Goal: Transaction & Acquisition: Book appointment/travel/reservation

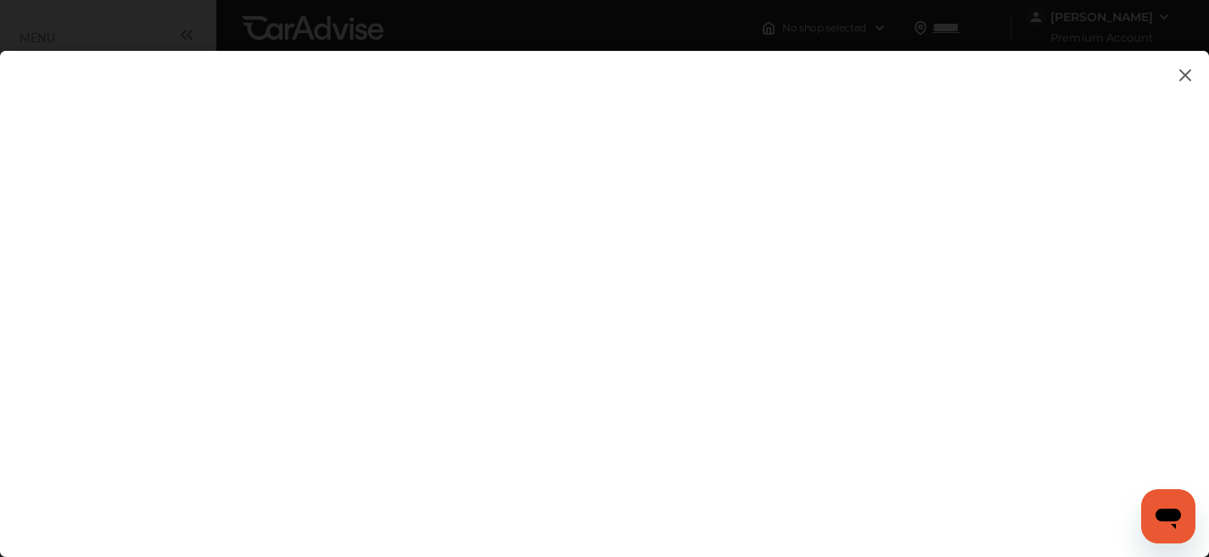
click at [1189, 69] on img at bounding box center [1185, 74] width 20 height 21
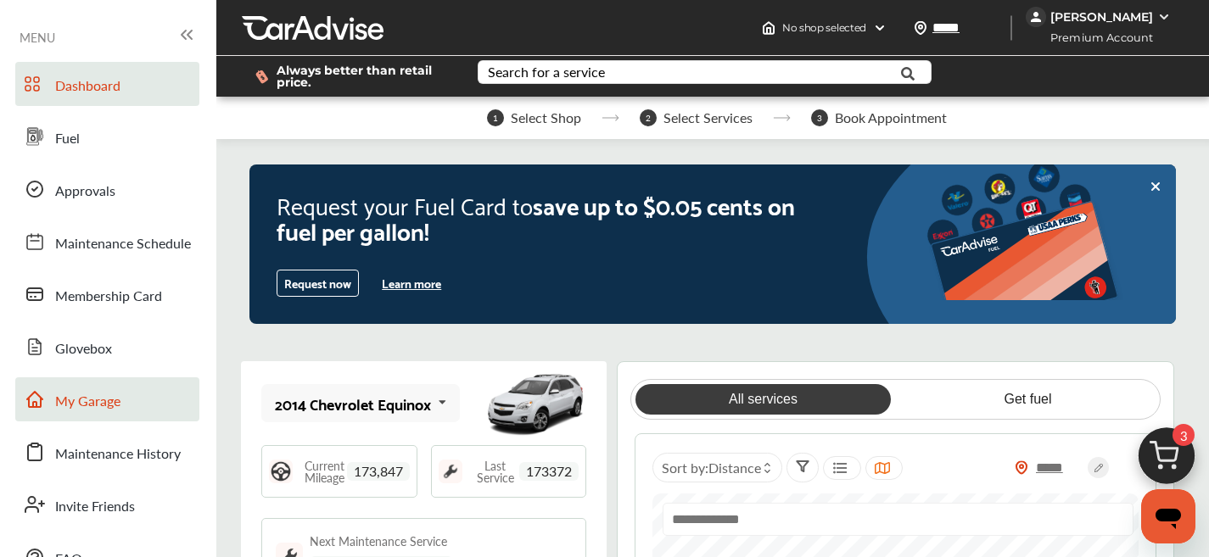
click at [130, 404] on link "My Garage" at bounding box center [107, 399] width 184 height 44
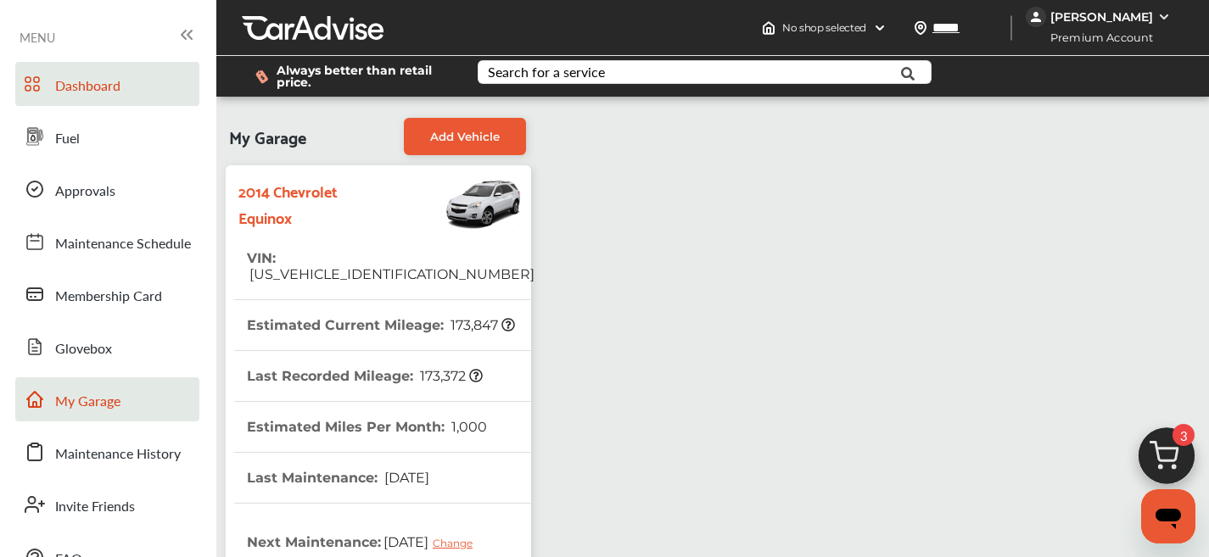
click at [103, 103] on link "Dashboard" at bounding box center [107, 84] width 184 height 44
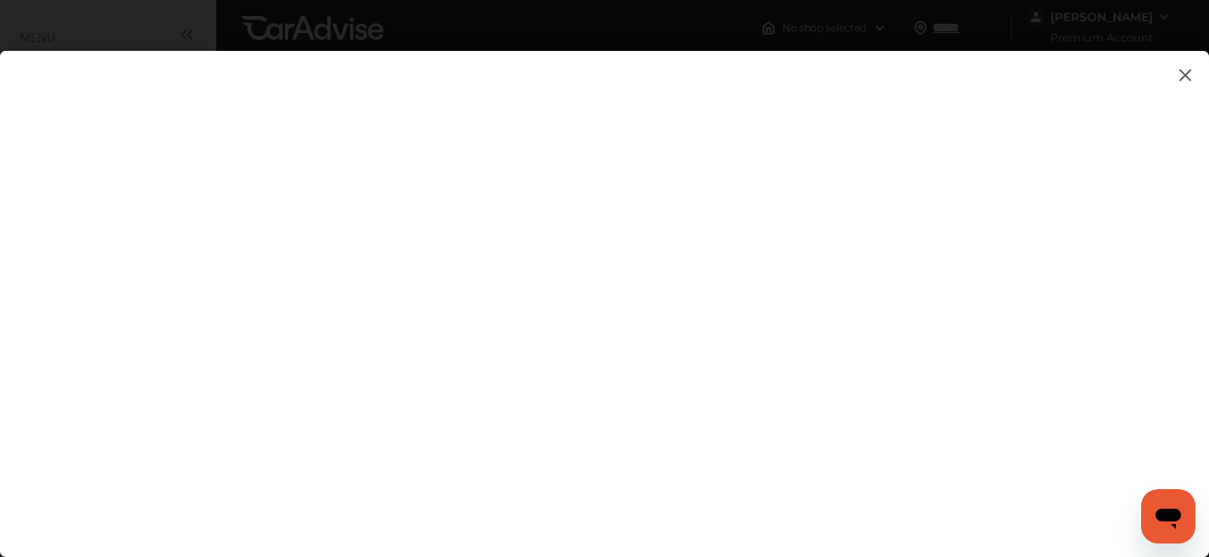
click at [1181, 70] on img at bounding box center [1185, 74] width 20 height 21
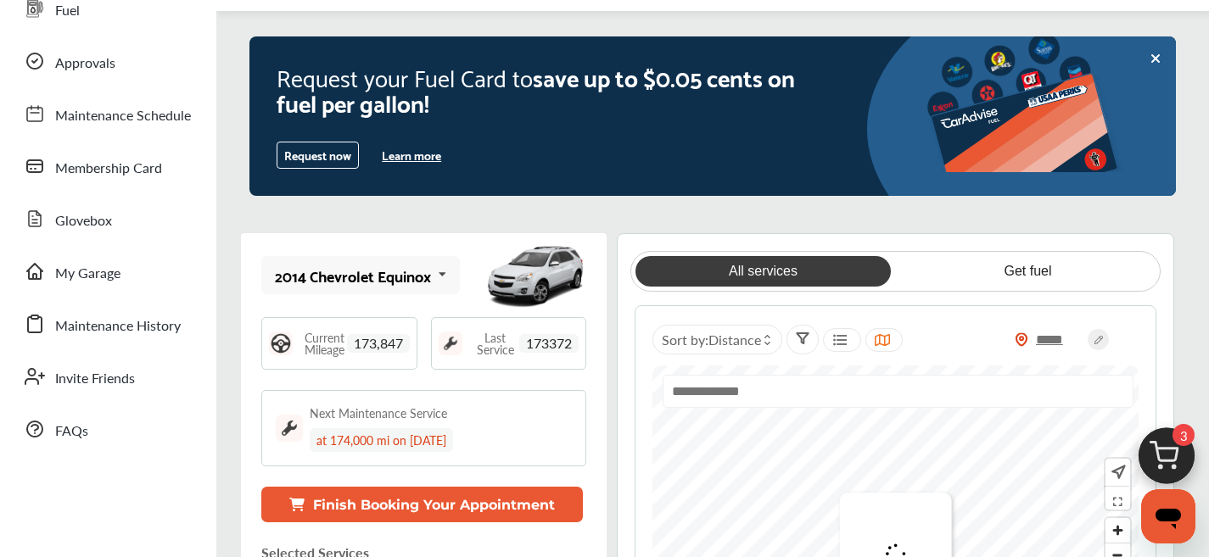
scroll to position [485, 0]
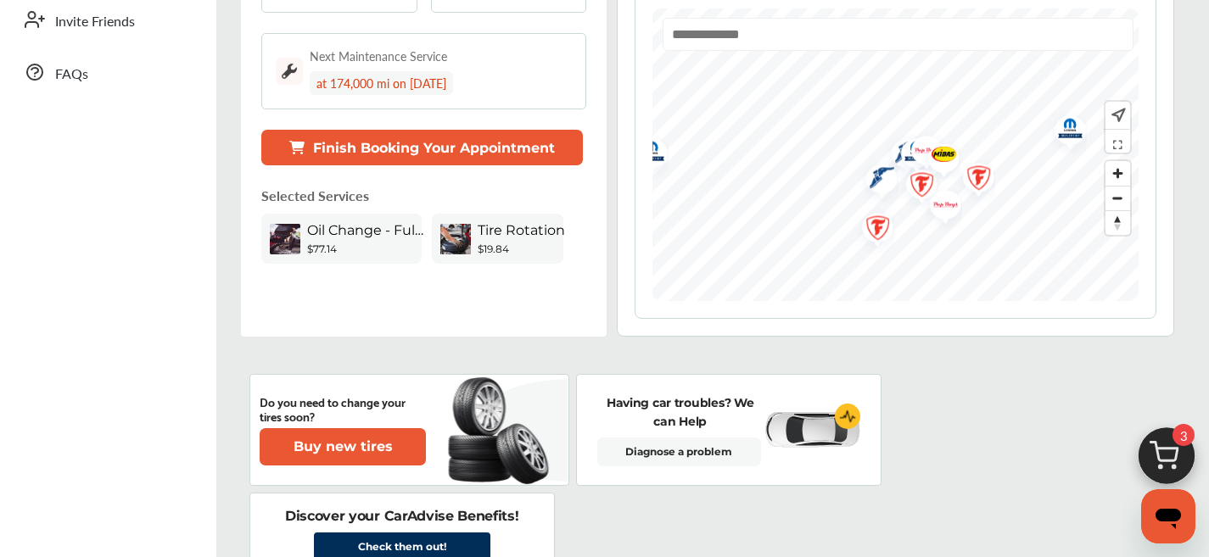
click at [500, 162] on button "Finish Booking Your Appointment" at bounding box center [421, 148] width 321 height 36
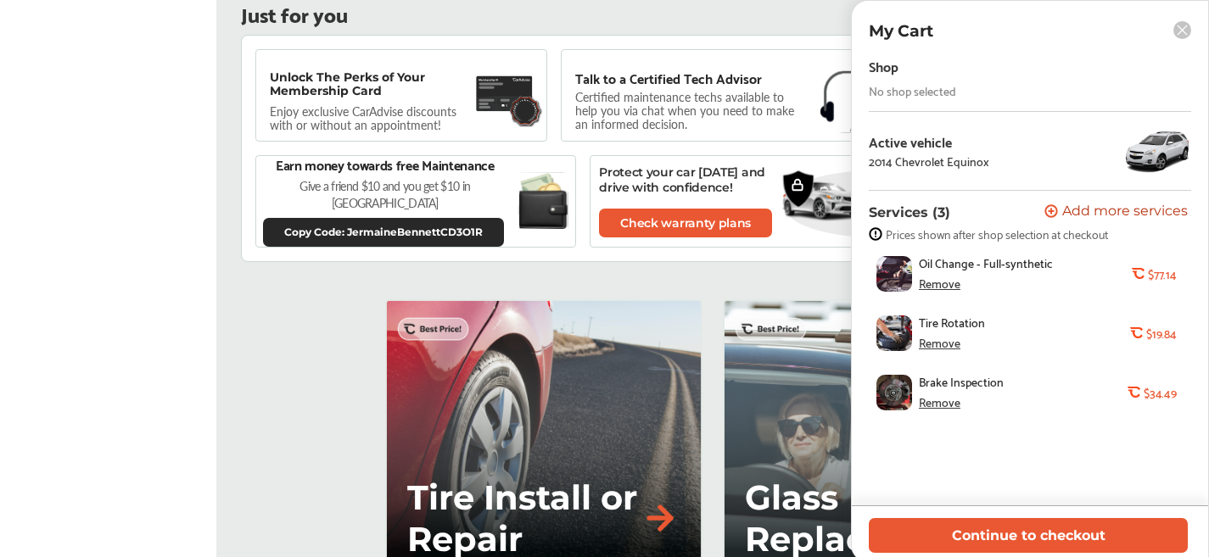
scroll to position [1193, 0]
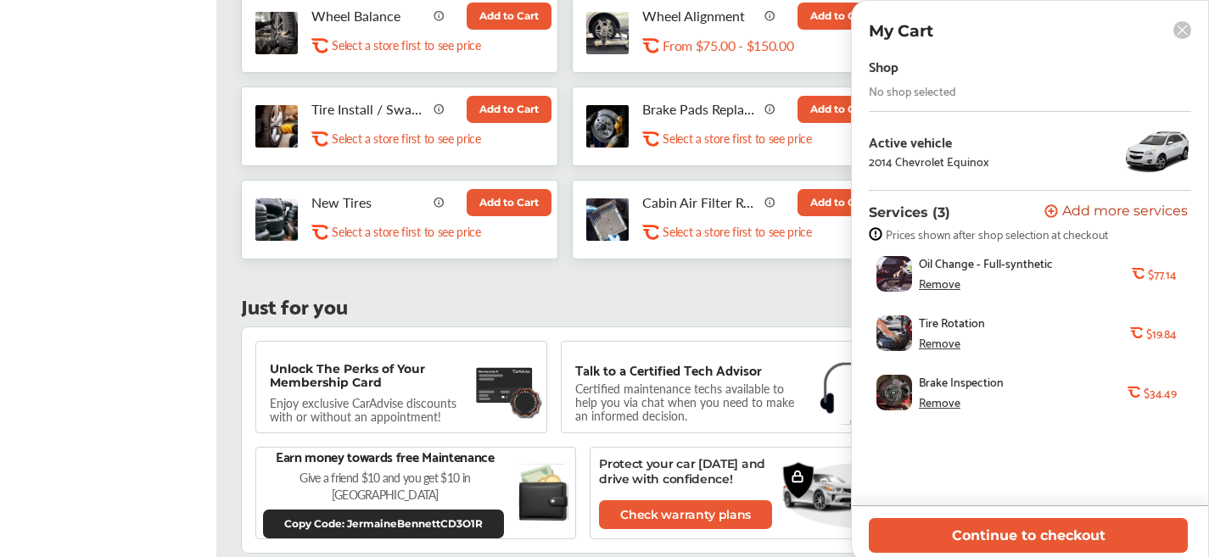
click at [1186, 33] on rect at bounding box center [1182, 30] width 18 height 18
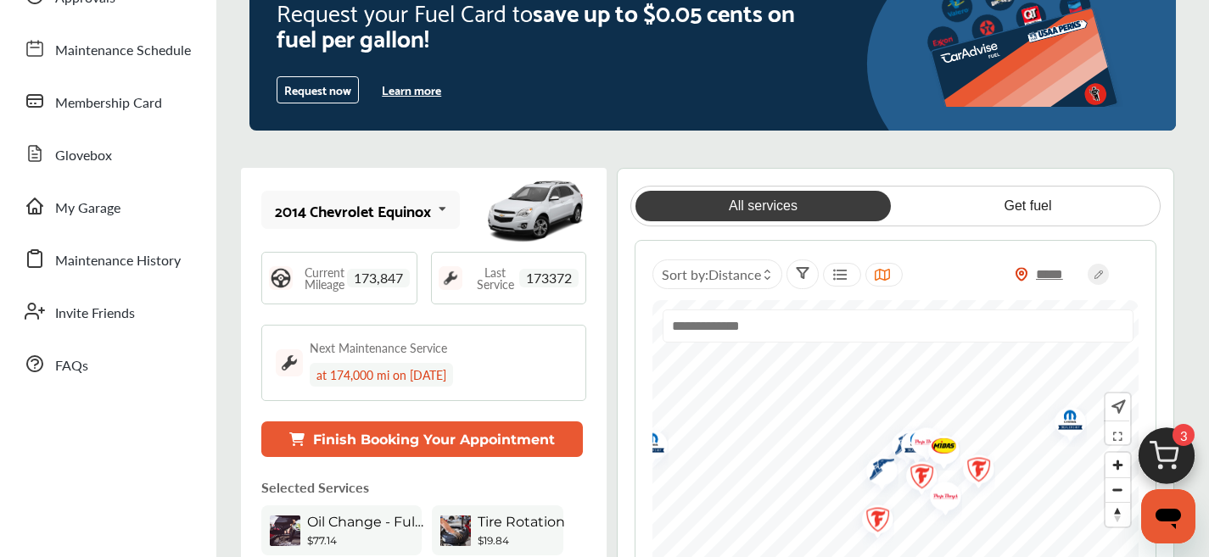
scroll to position [0, 0]
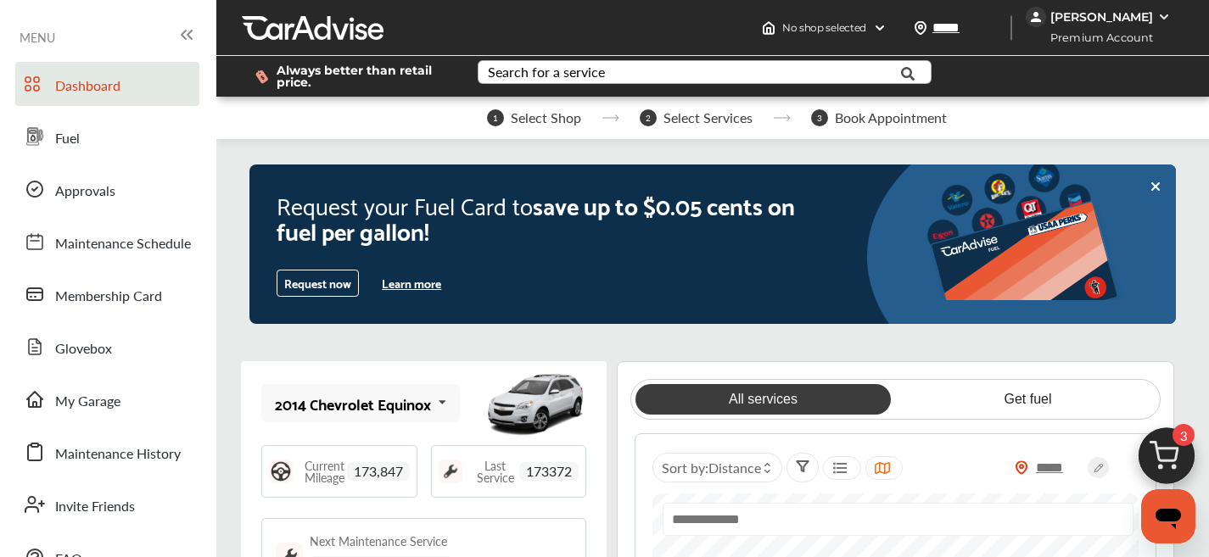
click at [599, 78] on div "Search for a service" at bounding box center [546, 72] width 117 height 14
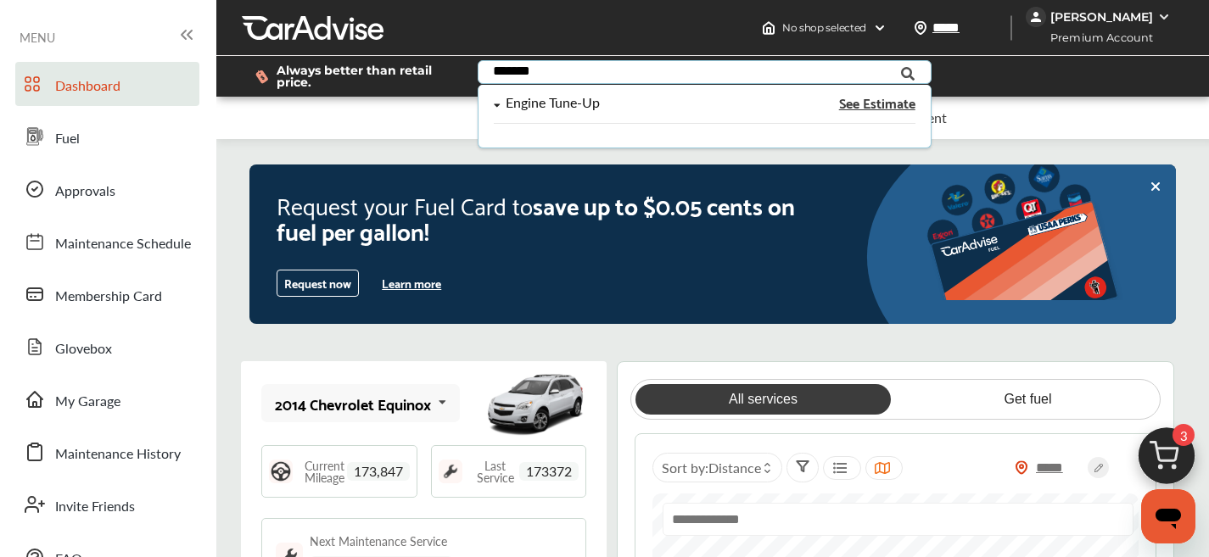
type input "*******"
click at [541, 103] on div "Engine Tune-Up" at bounding box center [552, 103] width 94 height 14
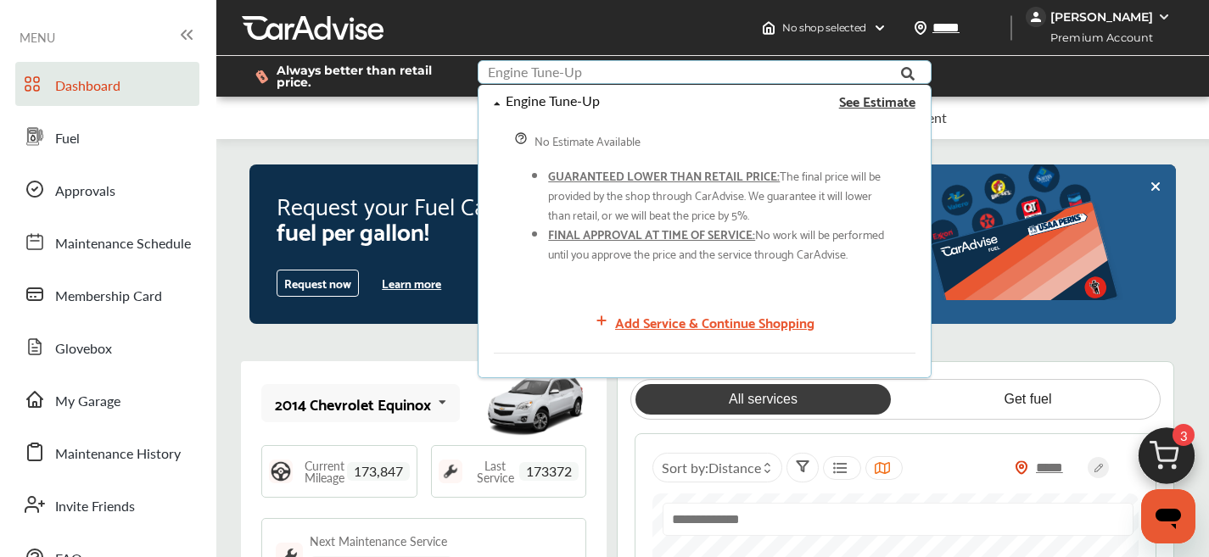
scroll to position [27, 0]
click at [680, 318] on div "Add Service & Continue Shopping" at bounding box center [714, 321] width 199 height 23
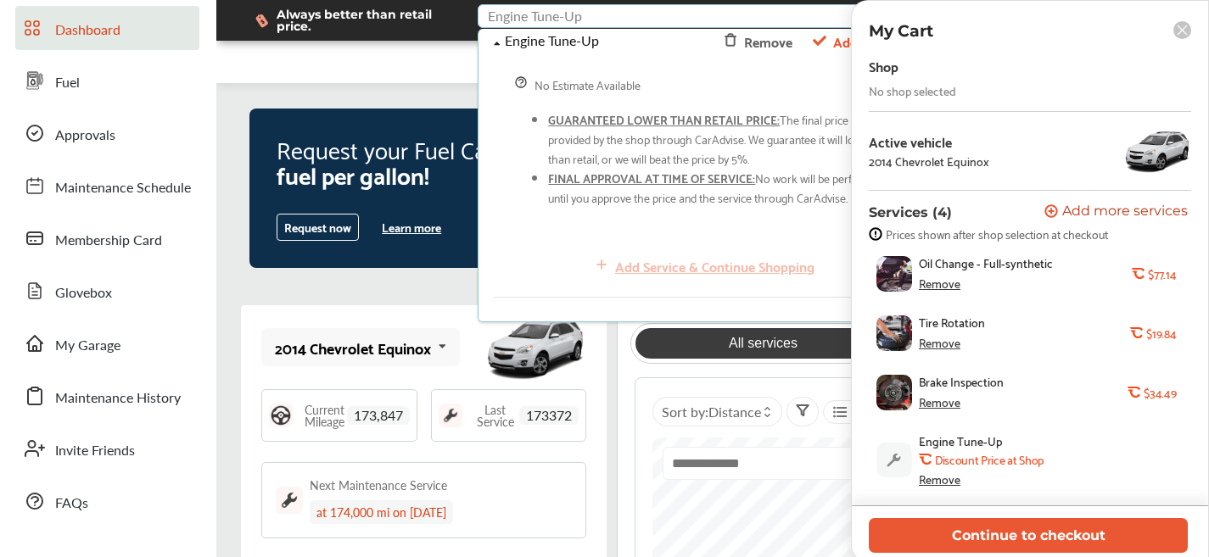
scroll to position [55, 0]
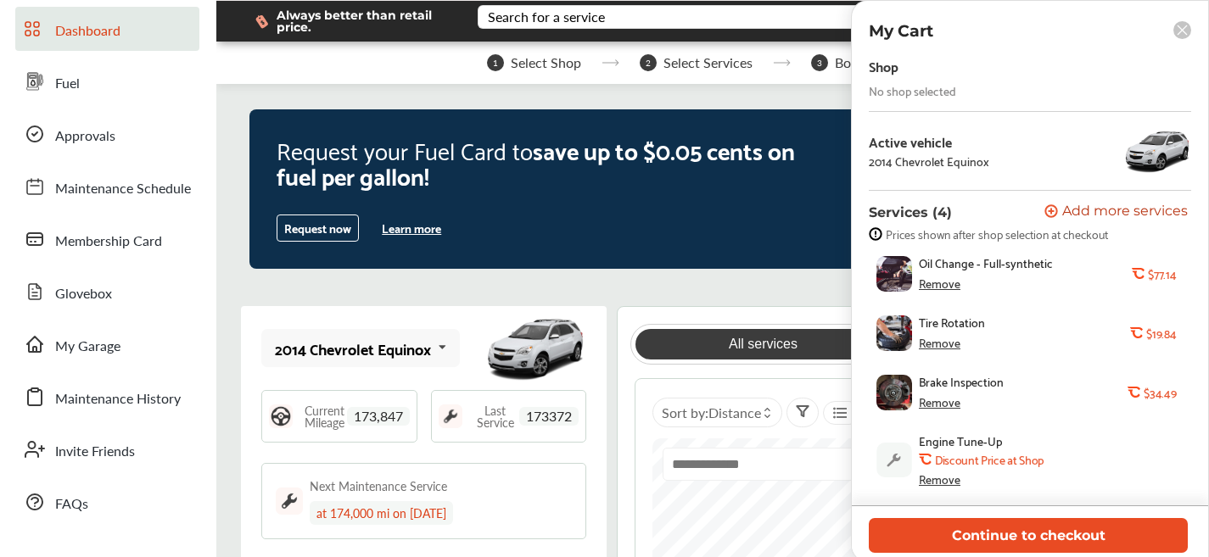
click at [1026, 528] on button "Continue to checkout" at bounding box center [1028, 535] width 319 height 35
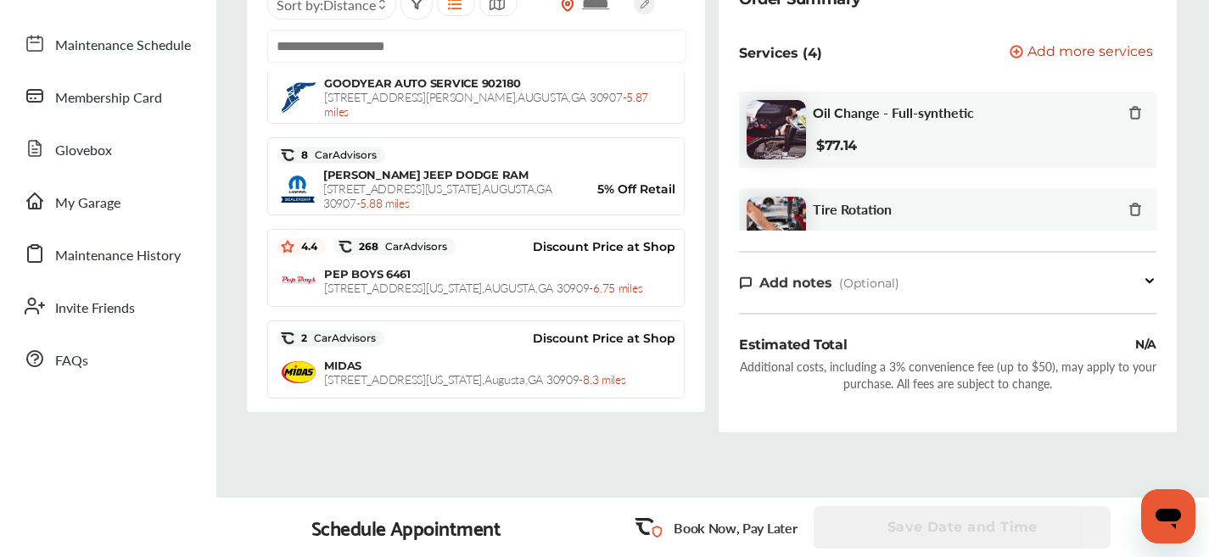
scroll to position [293, 0]
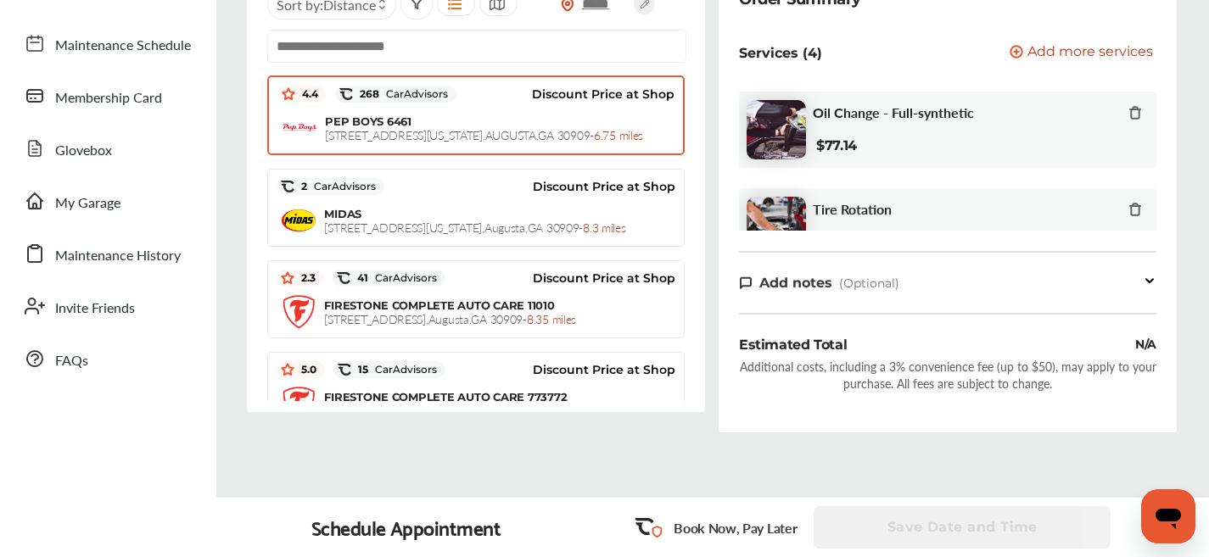
click at [398, 128] on span "PEP BOYS 6461" at bounding box center [368, 122] width 87 height 14
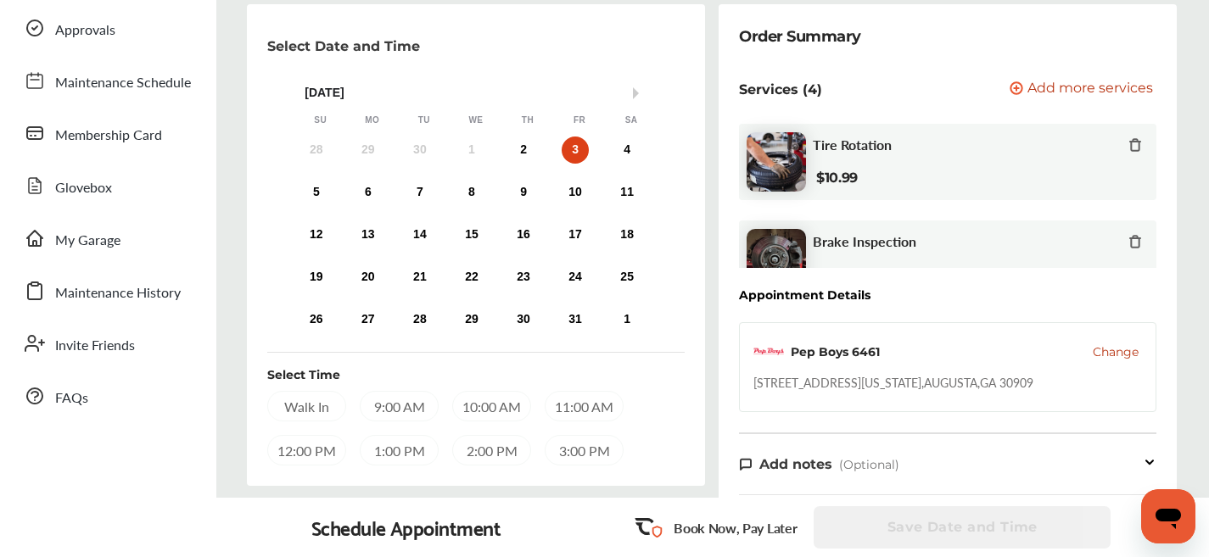
scroll to position [120, 0]
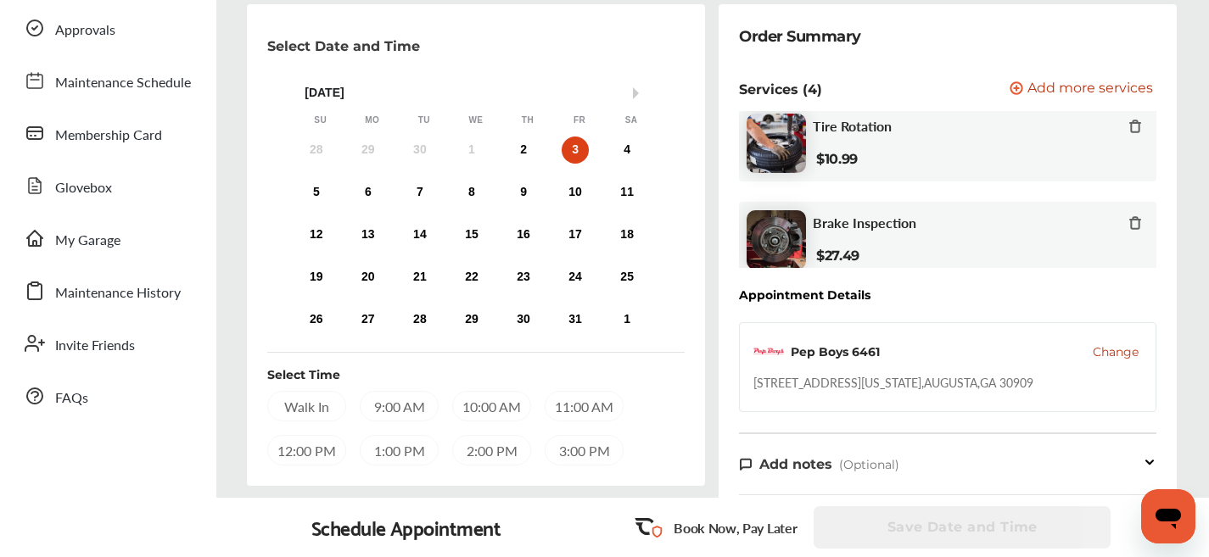
click at [1131, 120] on div "Tire Rotation $10.99" at bounding box center [947, 143] width 417 height 76
click at [1131, 124] on icon at bounding box center [1135, 125] width 8 height 11
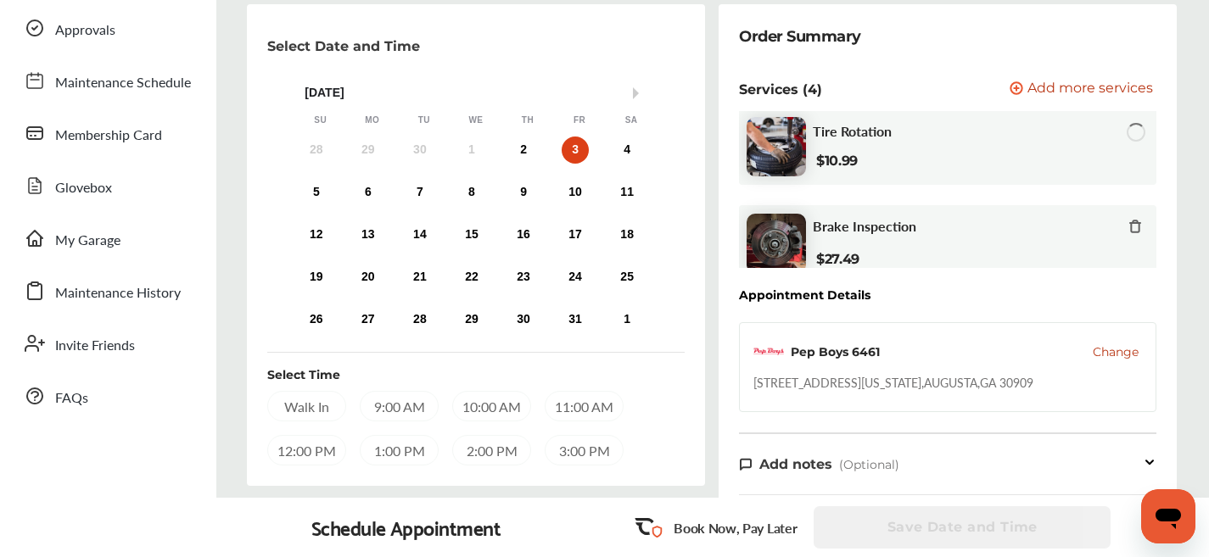
click at [1131, 224] on icon at bounding box center [1135, 226] width 8 height 11
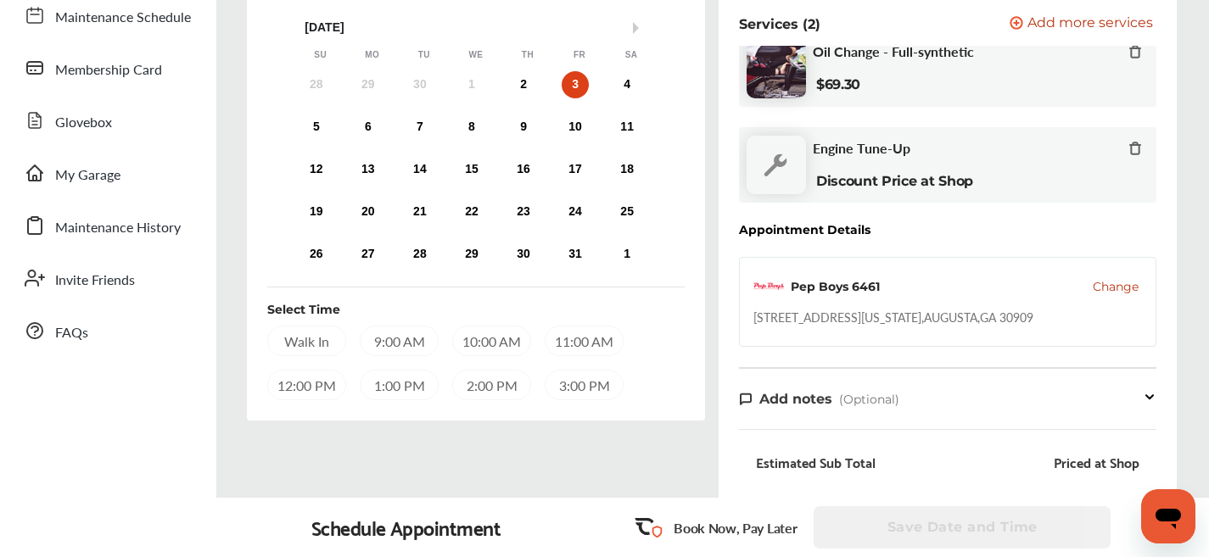
scroll to position [163, 0]
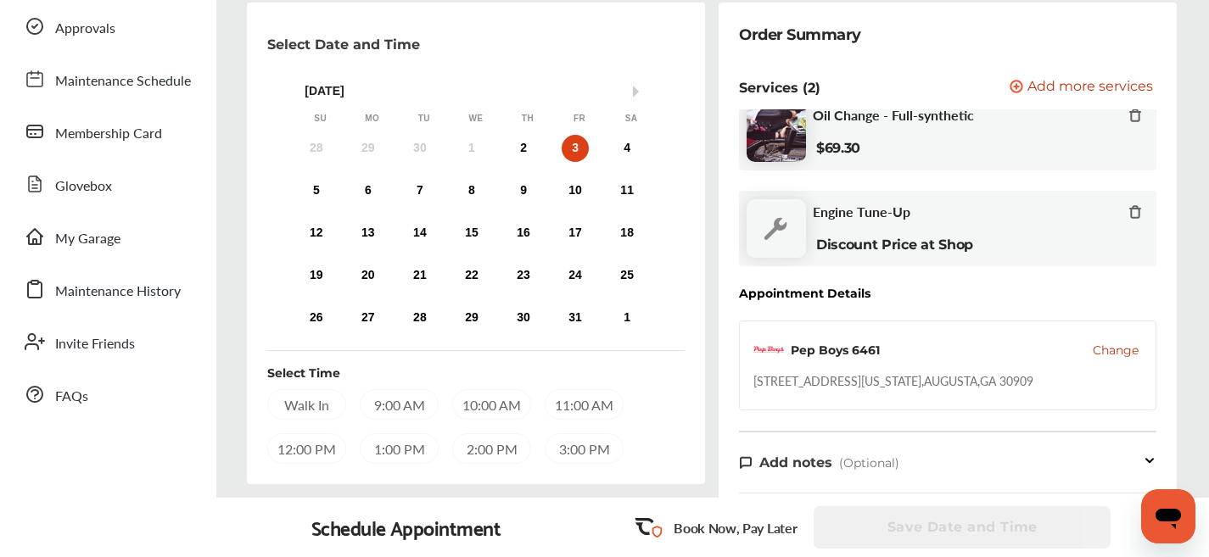
click at [872, 132] on div "Oil Change - Full-synthetic $69.30" at bounding box center [977, 132] width 329 height 51
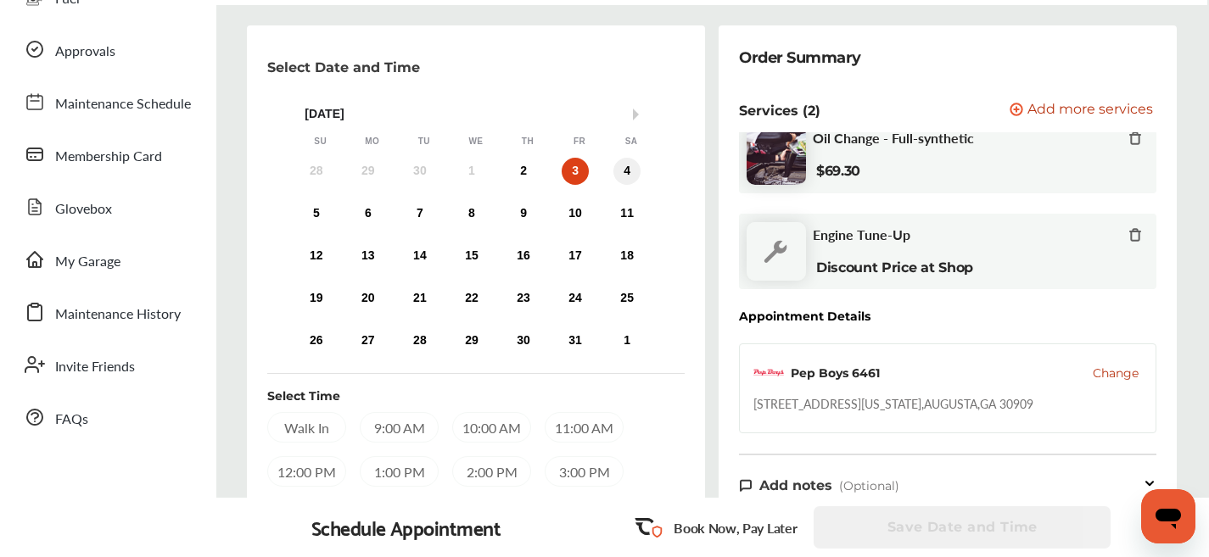
click at [636, 173] on div "4" at bounding box center [626, 171] width 27 height 27
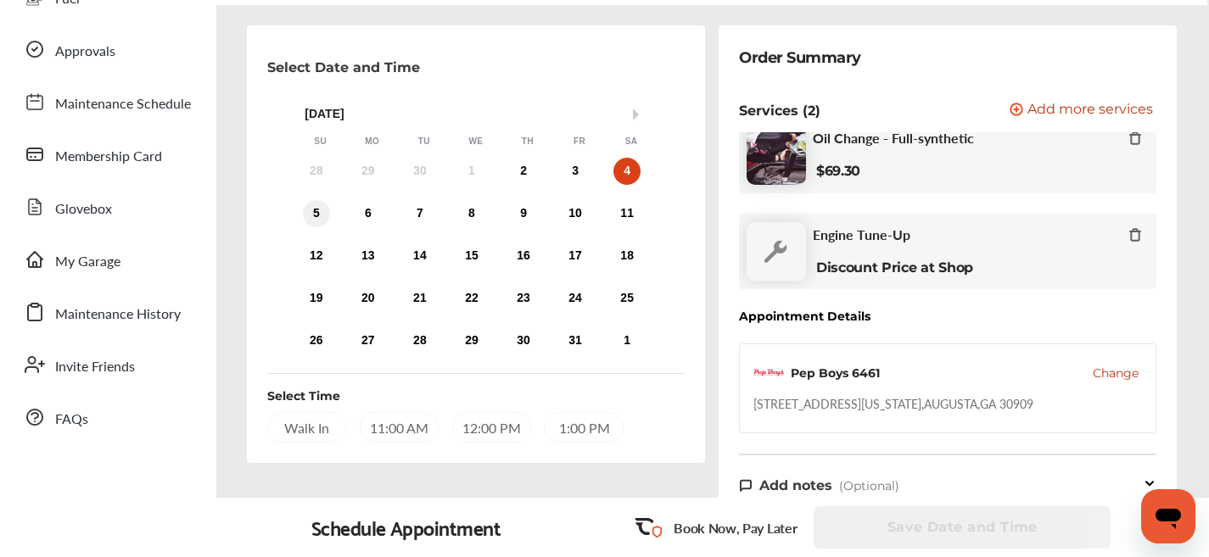
click at [317, 214] on div "5" at bounding box center [316, 213] width 27 height 27
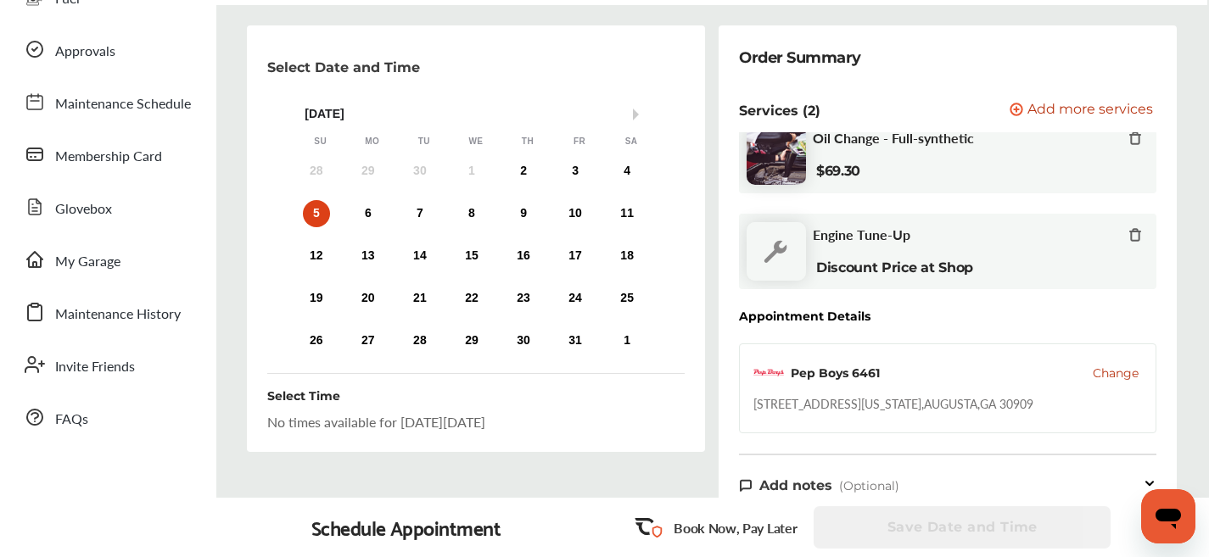
click at [347, 217] on div "5 6 7 8 9 10 11" at bounding box center [471, 214] width 363 height 34
click at [355, 216] on div "6" at bounding box center [368, 213] width 27 height 27
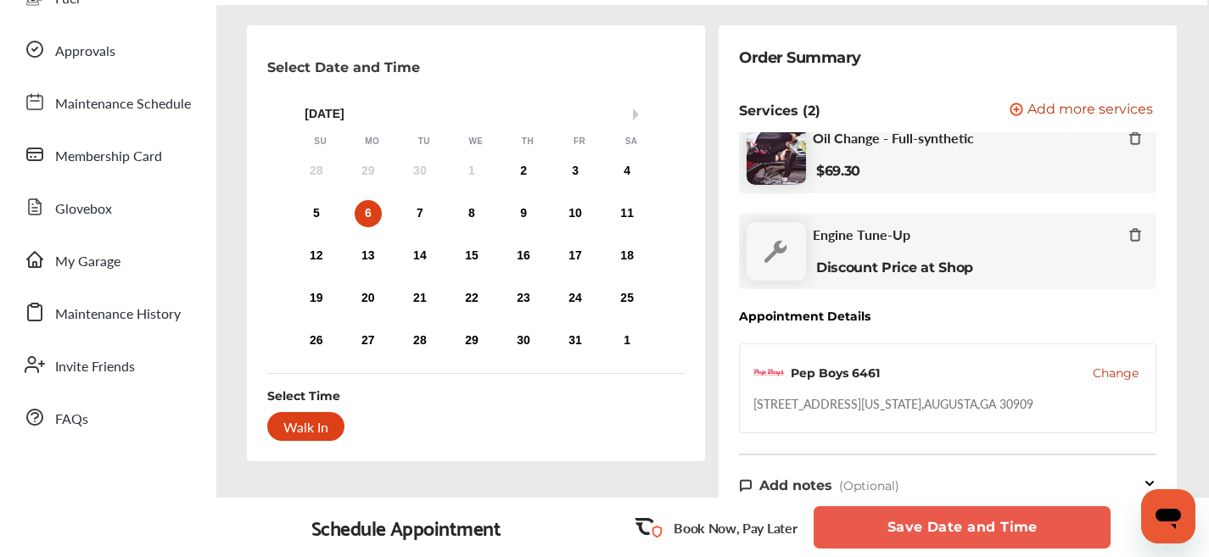
click at [436, 231] on div "28 29 30 1 2 3 4 5 6 7 8 9 10 11 12 13 14 15 16 17 18 19 20 21 22 23 24 25 26 2…" at bounding box center [471, 256] width 363 height 204
click at [429, 209] on div "7" at bounding box center [419, 213] width 27 height 27
click at [472, 215] on div "8" at bounding box center [471, 213] width 27 height 27
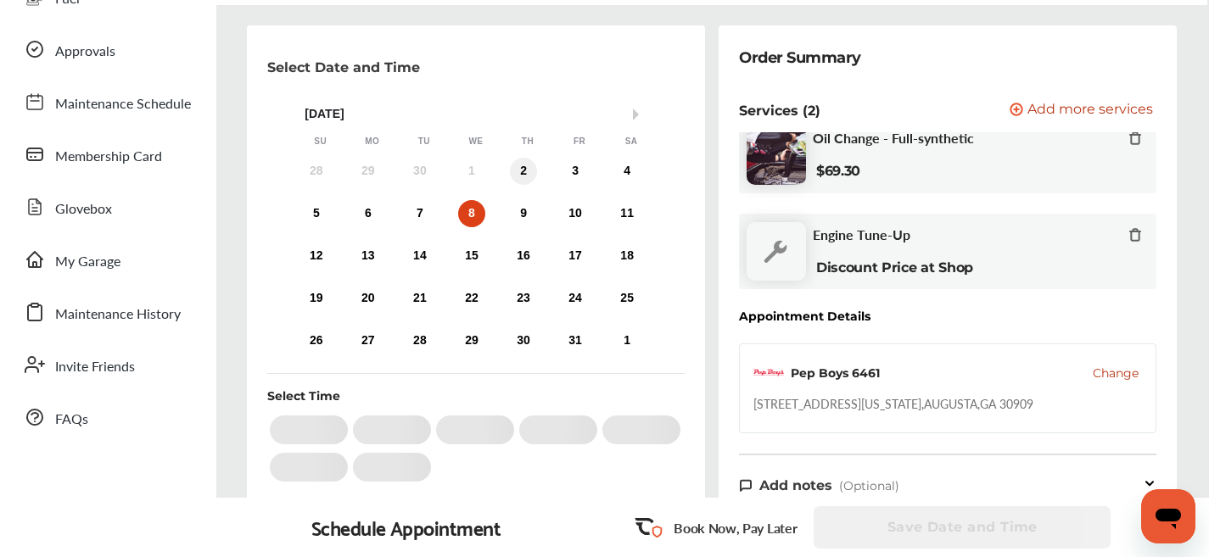
click at [522, 181] on div "2" at bounding box center [523, 171] width 27 height 27
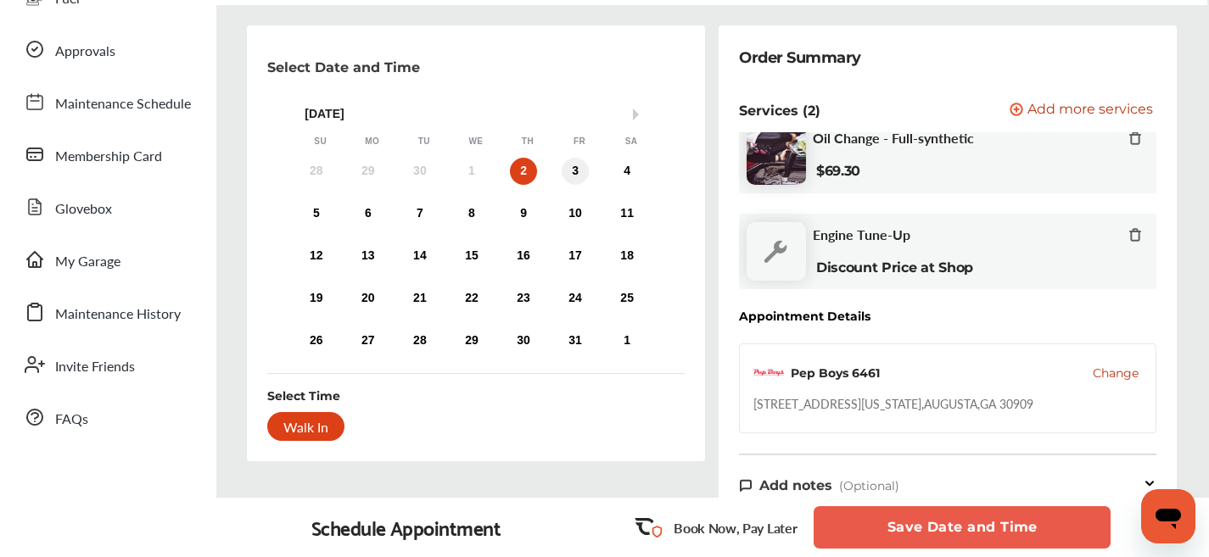
click at [564, 176] on div "3" at bounding box center [575, 171] width 27 height 27
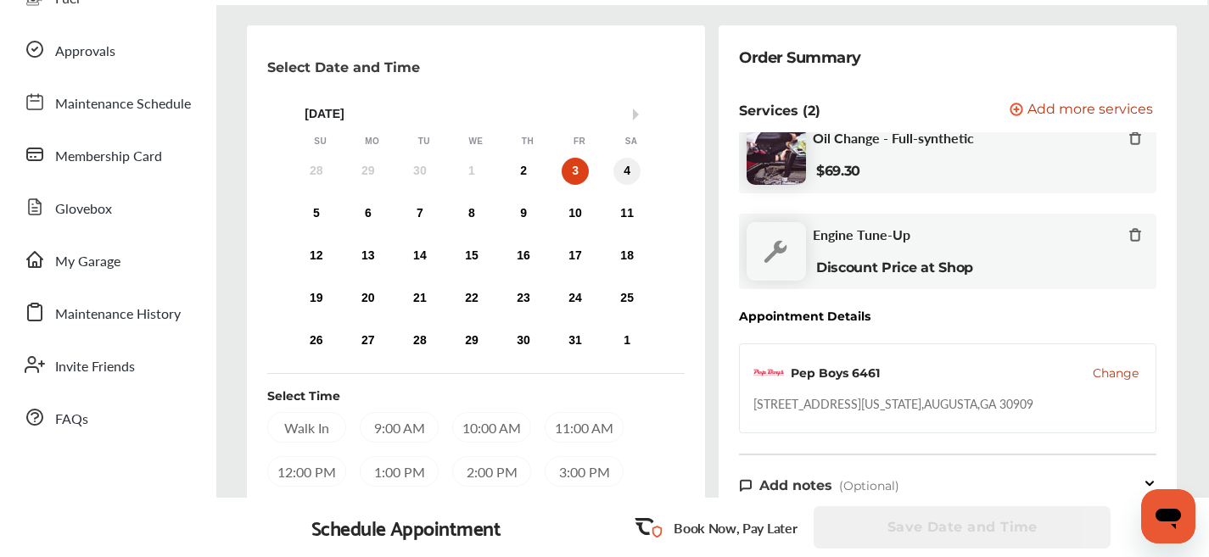
click at [625, 178] on div "4" at bounding box center [626, 171] width 27 height 27
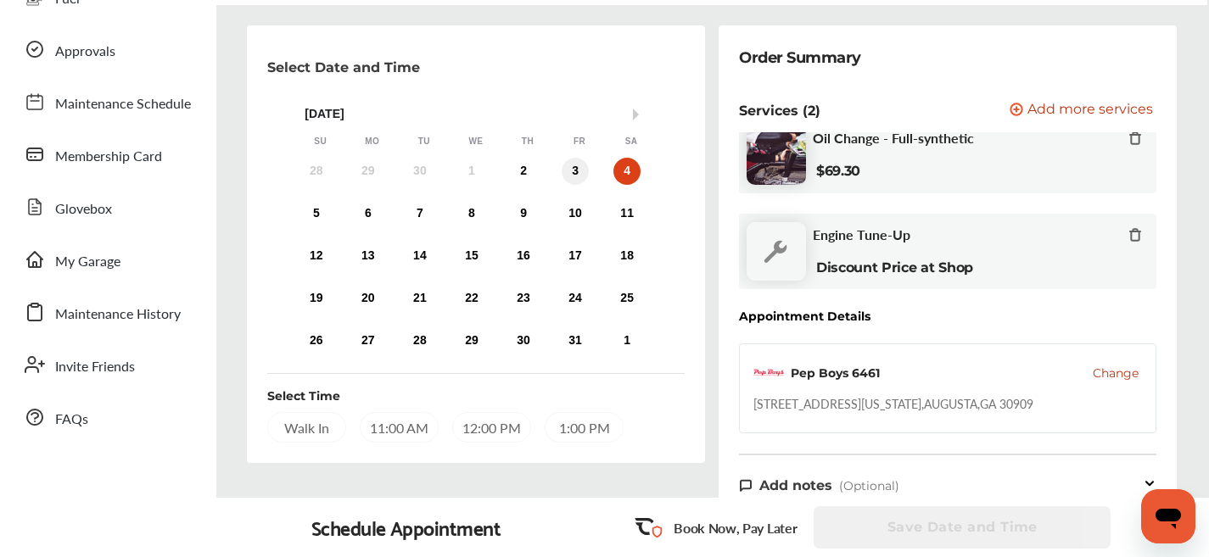
click at [584, 176] on div "3" at bounding box center [575, 171] width 27 height 27
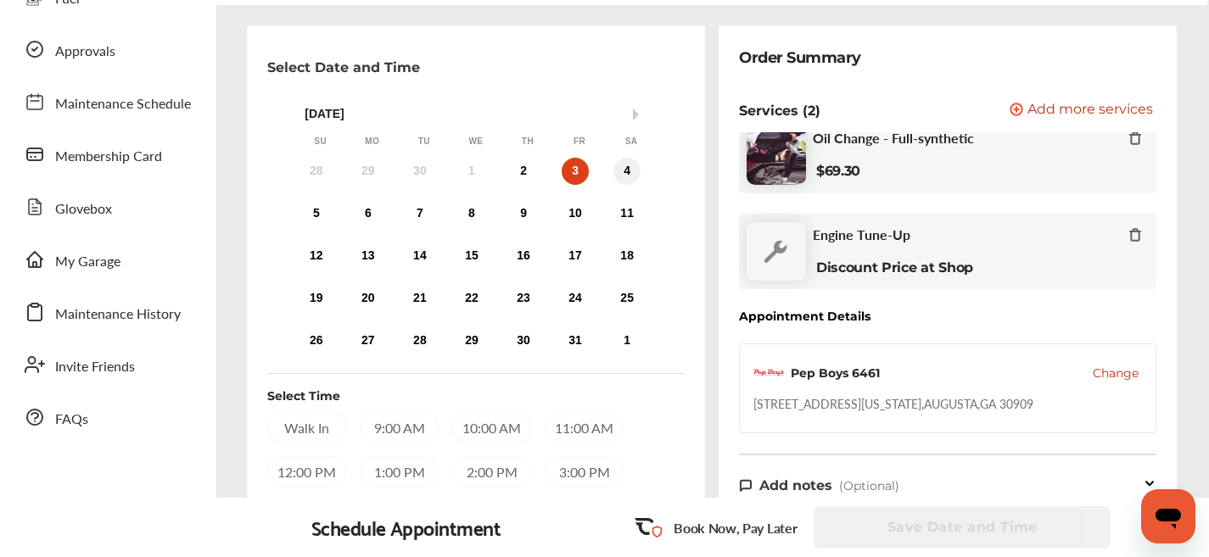
click at [617, 173] on div "4" at bounding box center [626, 171] width 27 height 27
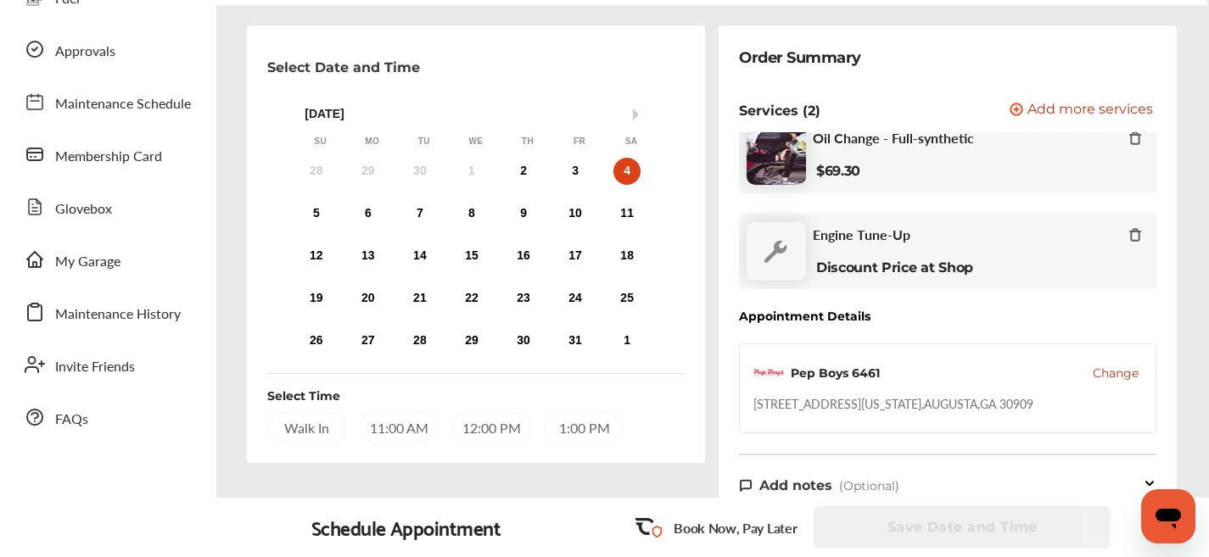
click at [402, 422] on div "11:00 AM" at bounding box center [399, 427] width 79 height 31
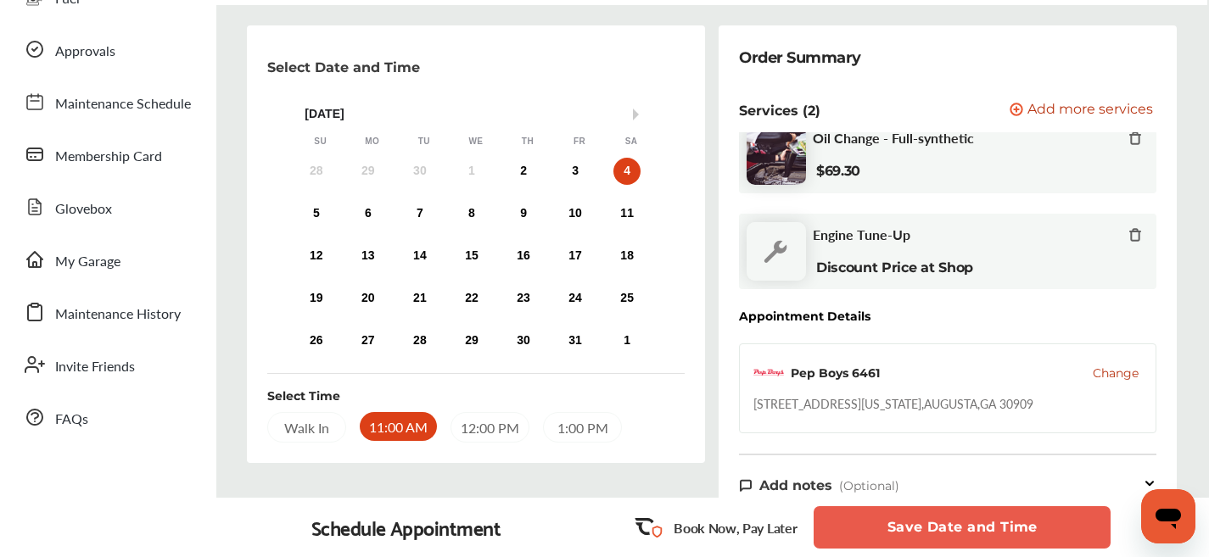
click at [842, 520] on button "Save Date and Time" at bounding box center [961, 527] width 297 height 42
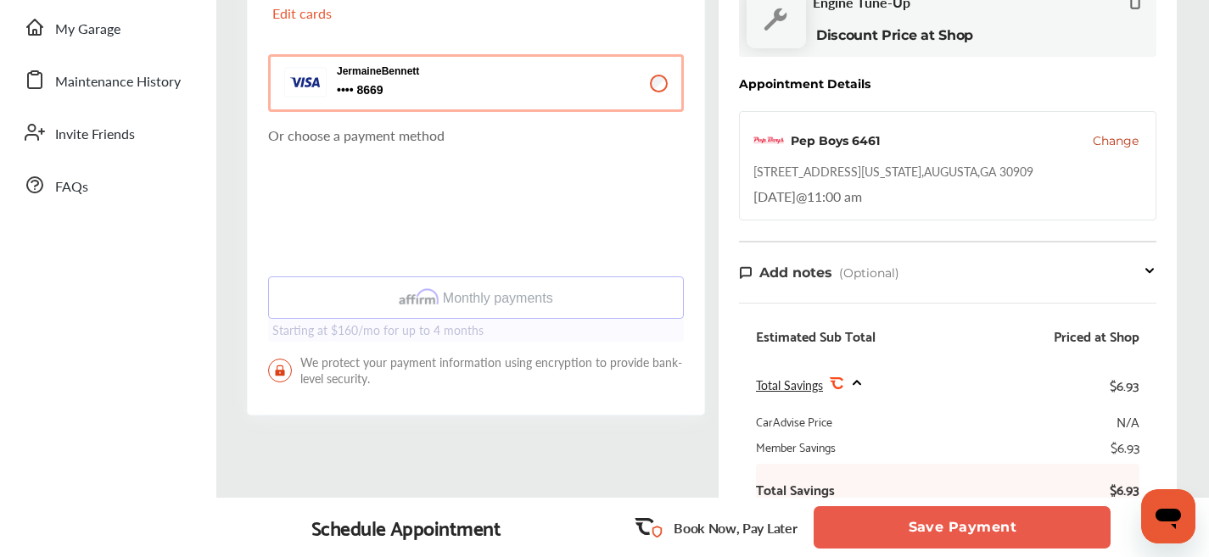
scroll to position [203, 0]
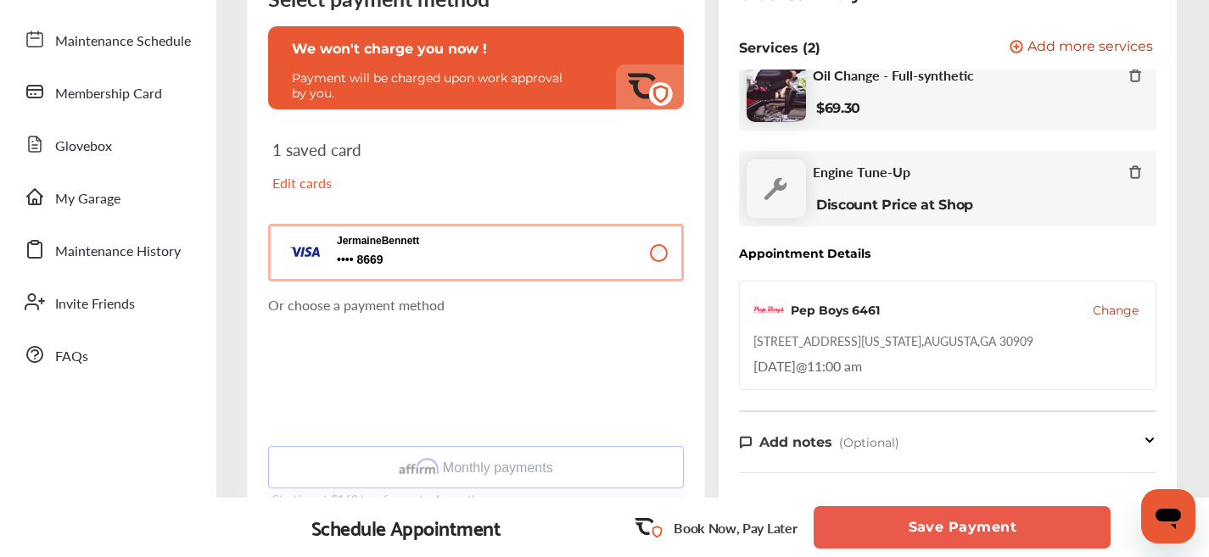
click at [1128, 78] on icon at bounding box center [1135, 76] width 14 height 14
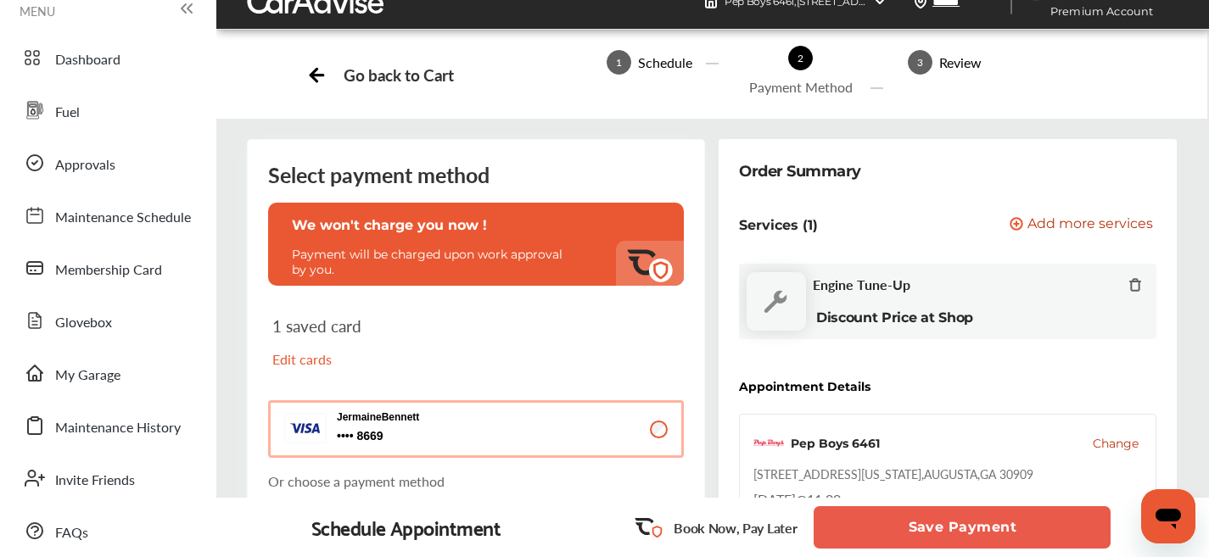
scroll to position [0, 0]
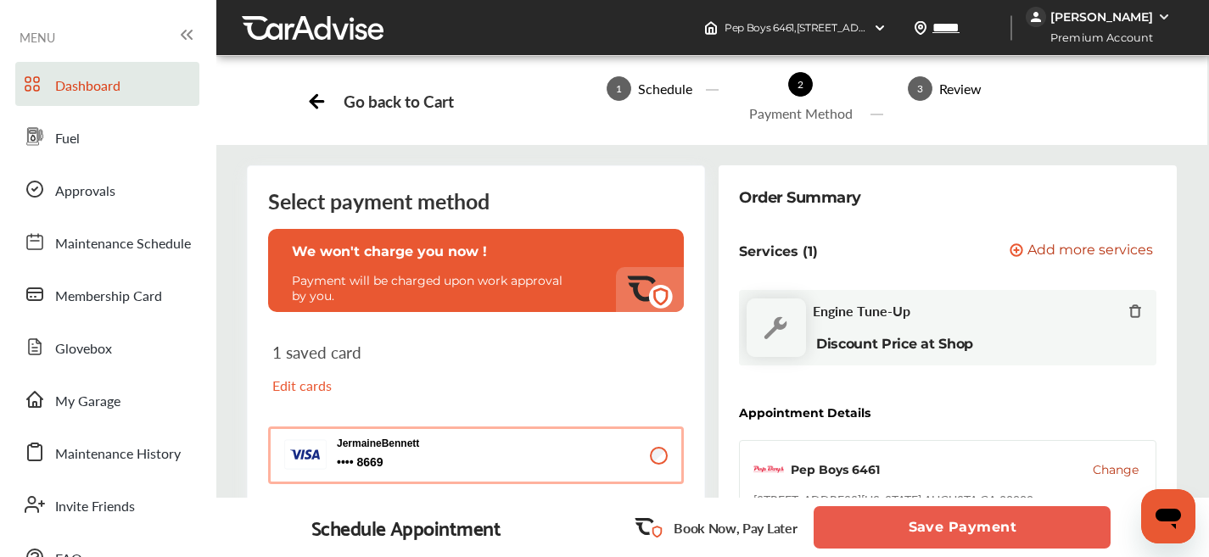
click at [110, 76] on span "Dashboard" at bounding box center [87, 86] width 65 height 22
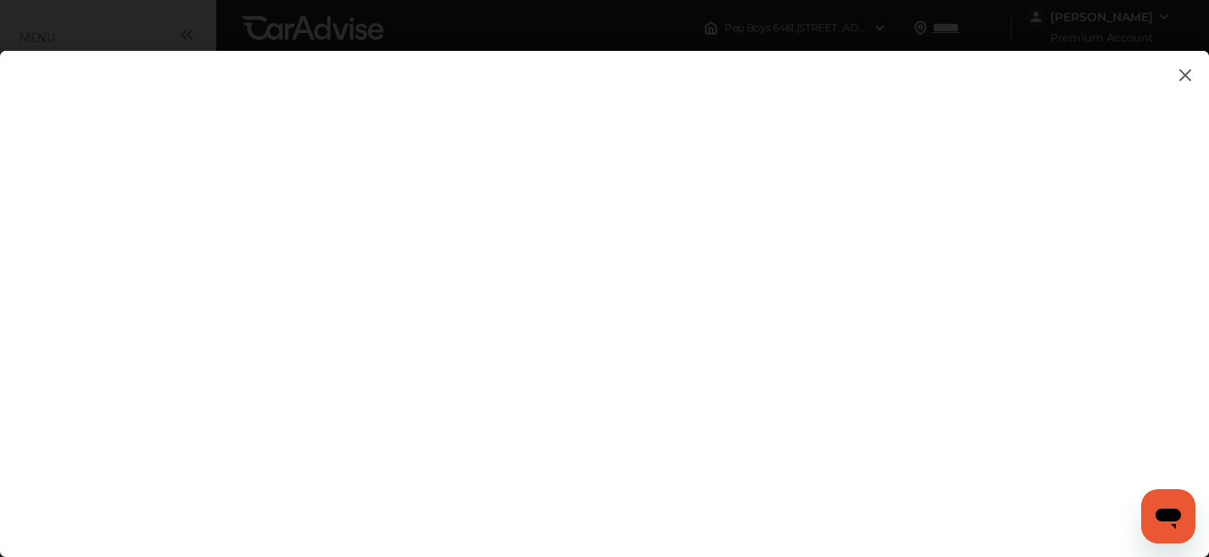
click at [1185, 71] on img at bounding box center [1185, 74] width 20 height 21
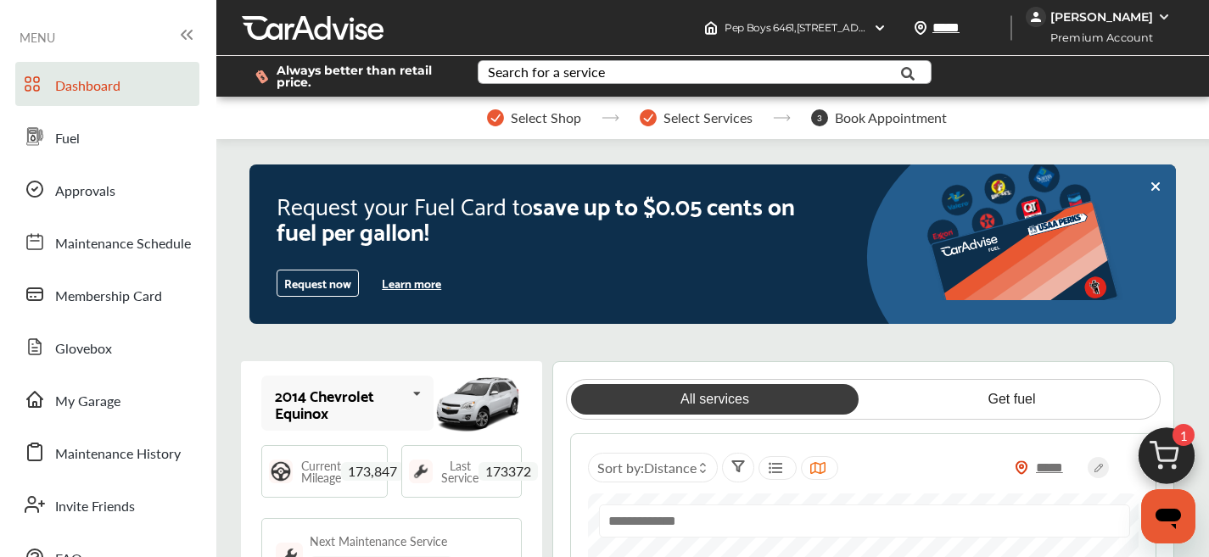
click at [540, 71] on div "Search for a service" at bounding box center [546, 72] width 117 height 14
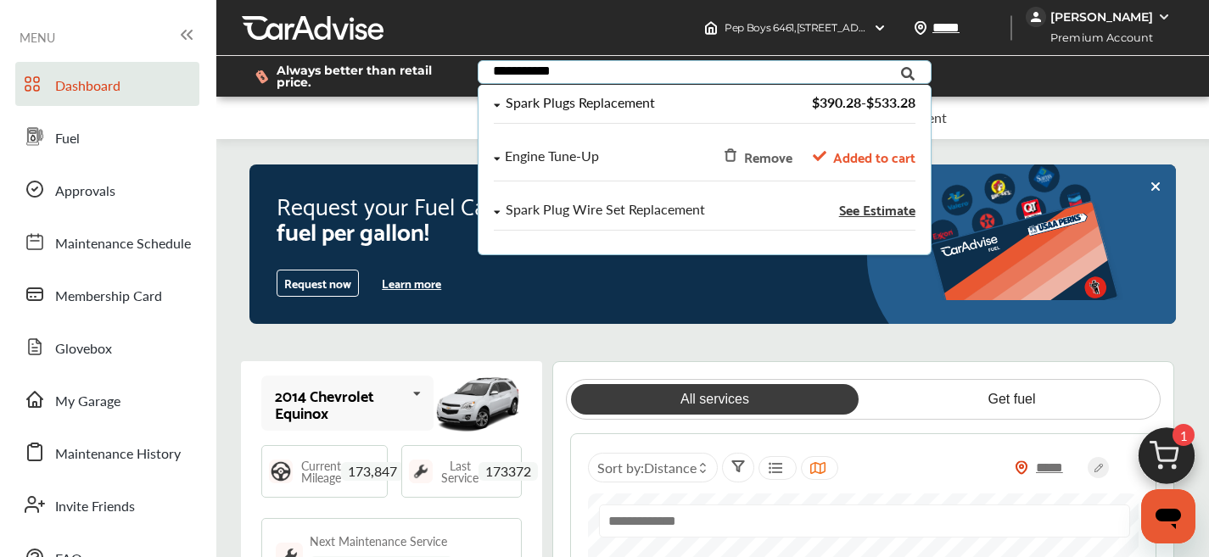
type input "**********"
click at [657, 109] on div "Spark Plugs Replacement" at bounding box center [620, 103] width 253 height 14
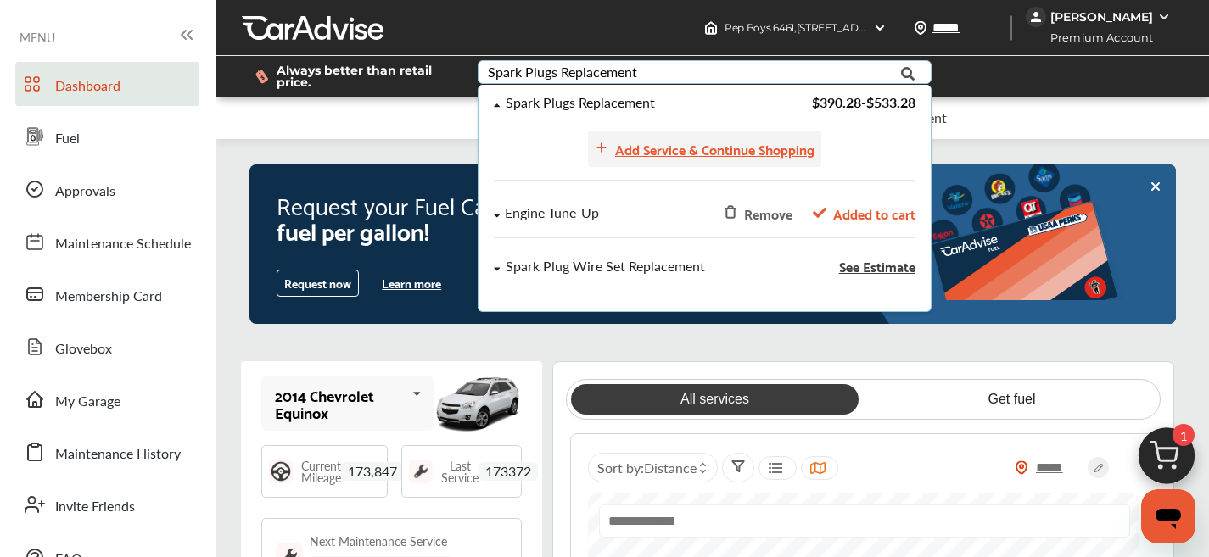
click at [670, 154] on div "Add Service & Continue Shopping" at bounding box center [714, 148] width 199 height 23
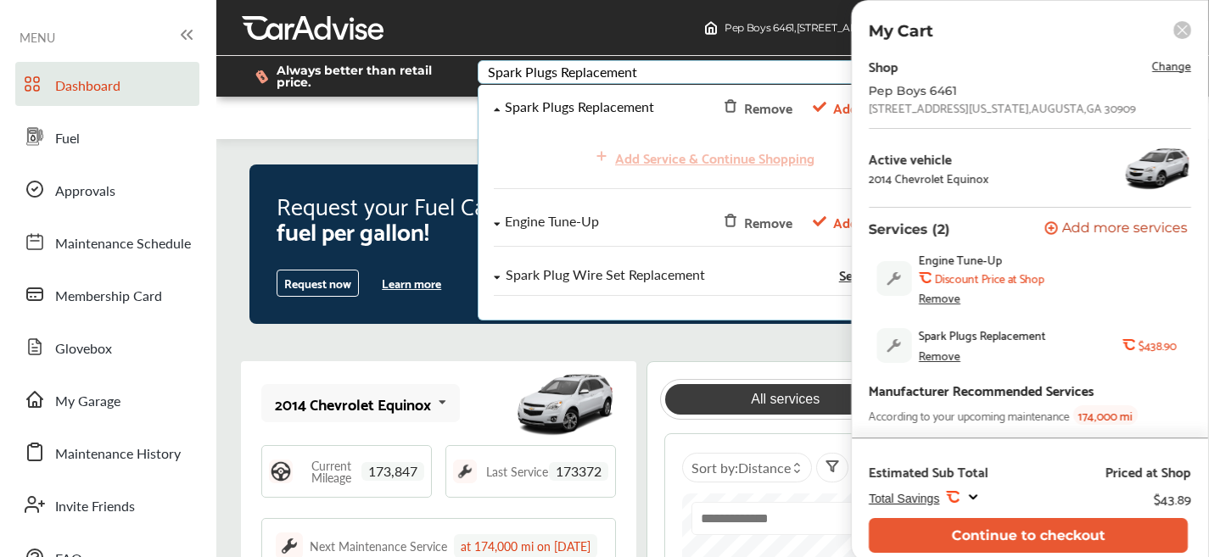
click at [423, 125] on div "Select Shop Select Services 3 Book Appointment" at bounding box center [716, 118] width 1001 height 42
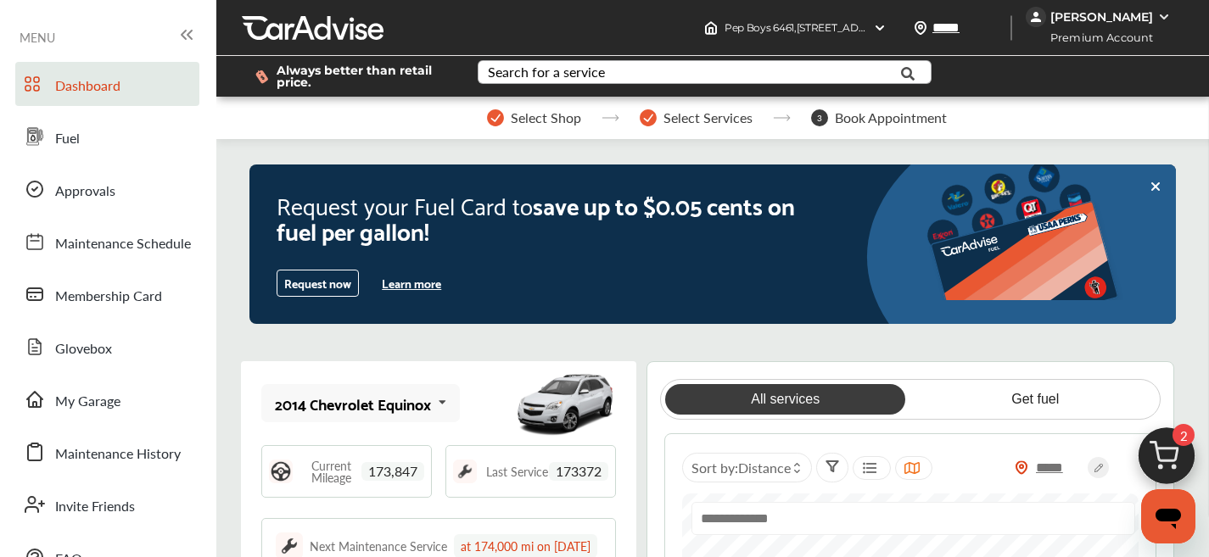
click at [540, 65] on div "Search for a service" at bounding box center [546, 72] width 117 height 14
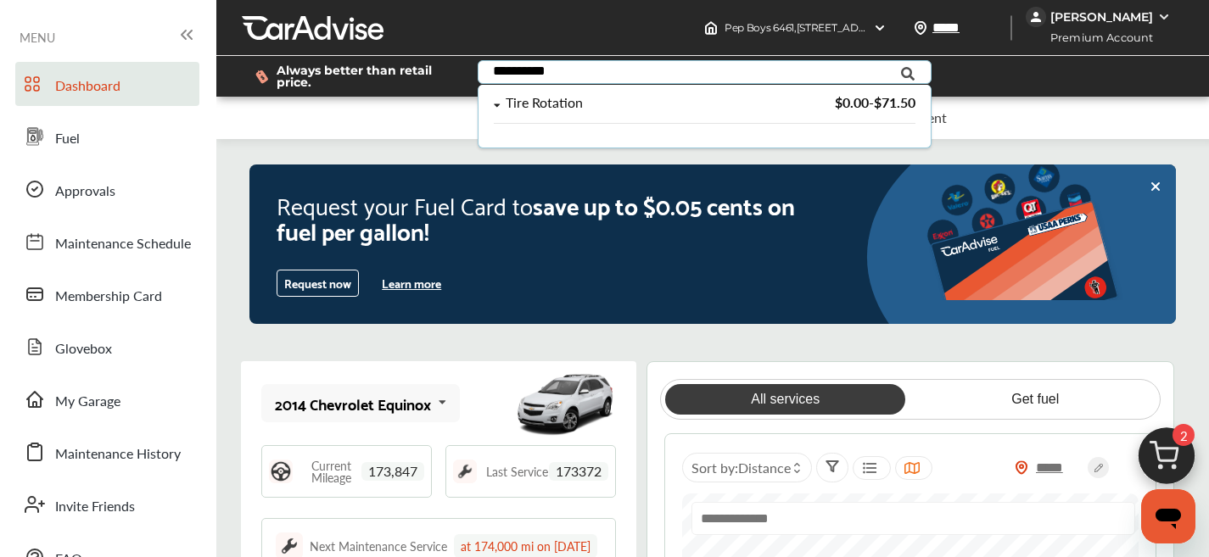
type input "**********"
click at [562, 96] on div "Tire Rotation" at bounding box center [543, 103] width 77 height 14
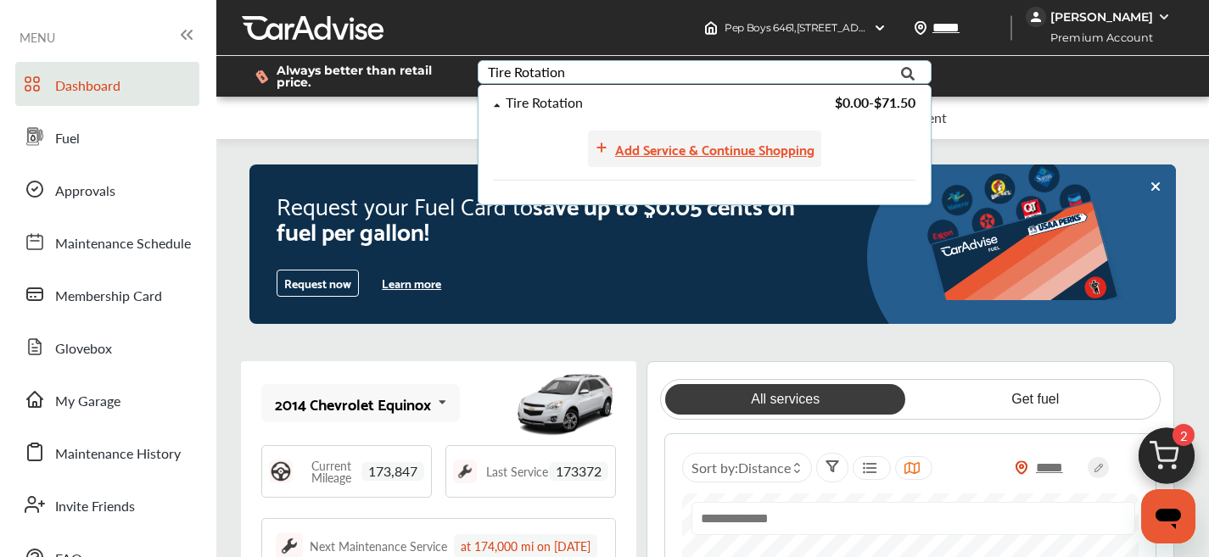
click at [652, 161] on div "Add Service & Continue Shopping" at bounding box center [704, 149] width 233 height 36
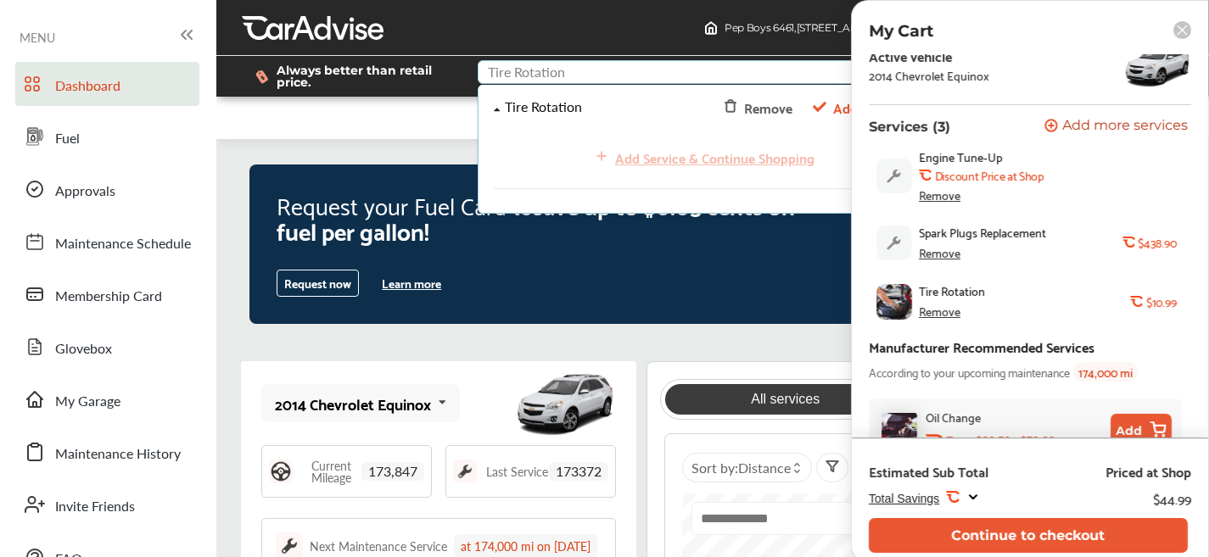
scroll to position [102, 0]
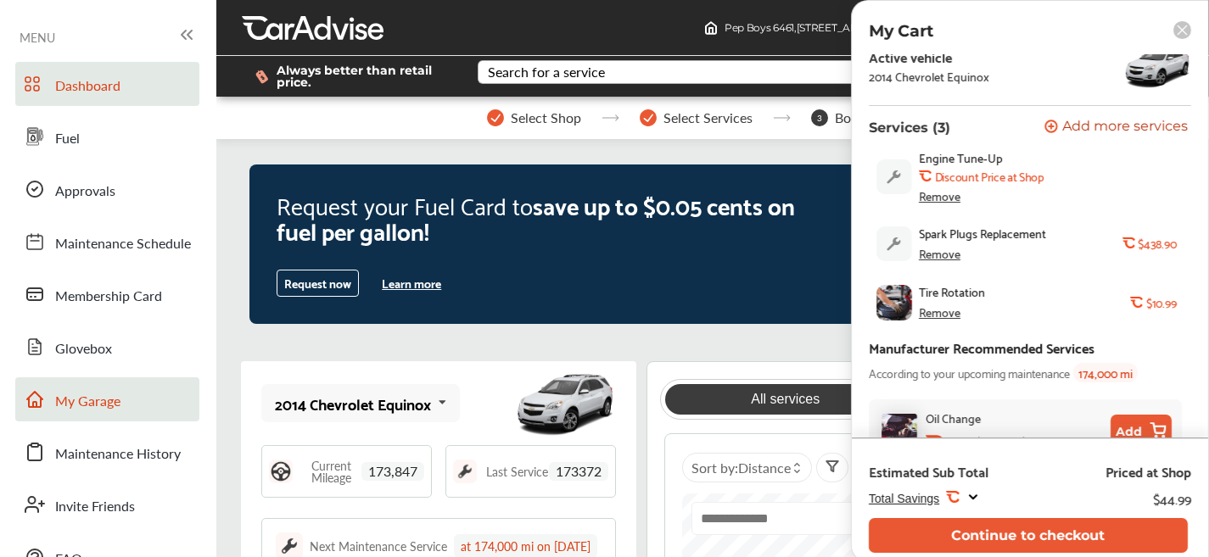
click at [70, 411] on span "My Garage" at bounding box center [87, 402] width 65 height 22
click at [73, 401] on span "My Garage" at bounding box center [87, 402] width 65 height 22
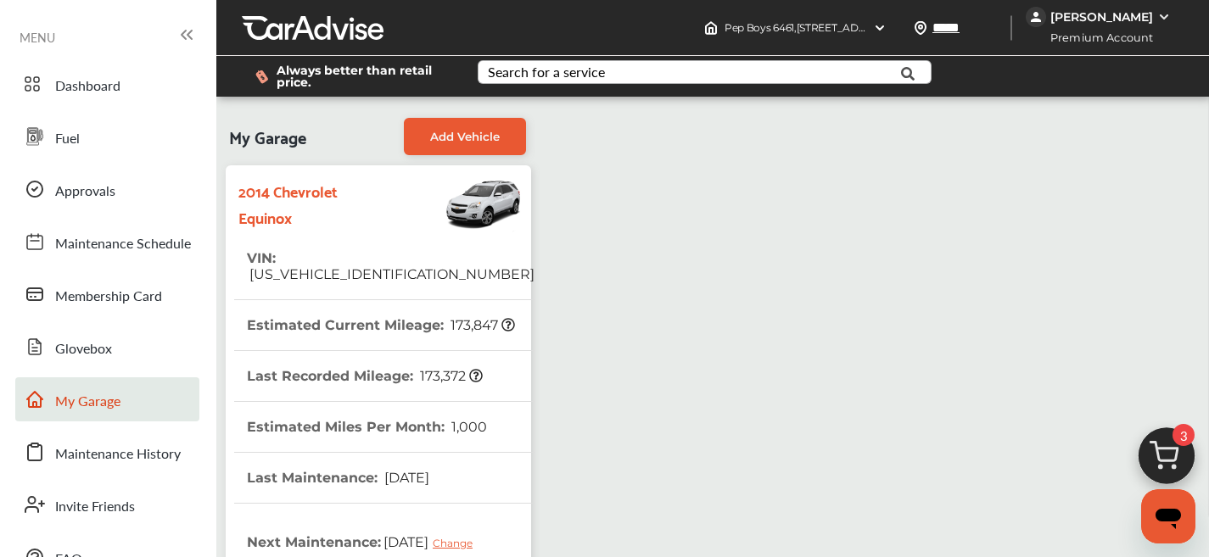
scroll to position [69, 0]
click at [381, 266] on span "[US_VEHICLE_IDENTIFICATION_NUMBER]" at bounding box center [391, 274] width 288 height 16
copy span "[US_VEHICLE_IDENTIFICATION_NUMBER]"
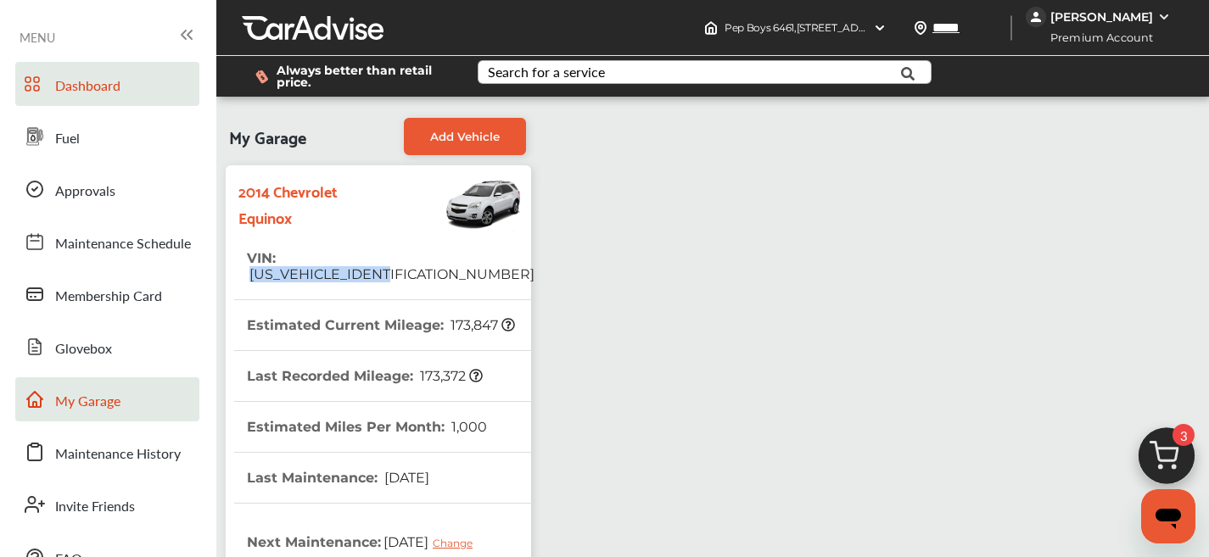
click at [115, 95] on span "Dashboard" at bounding box center [87, 86] width 65 height 22
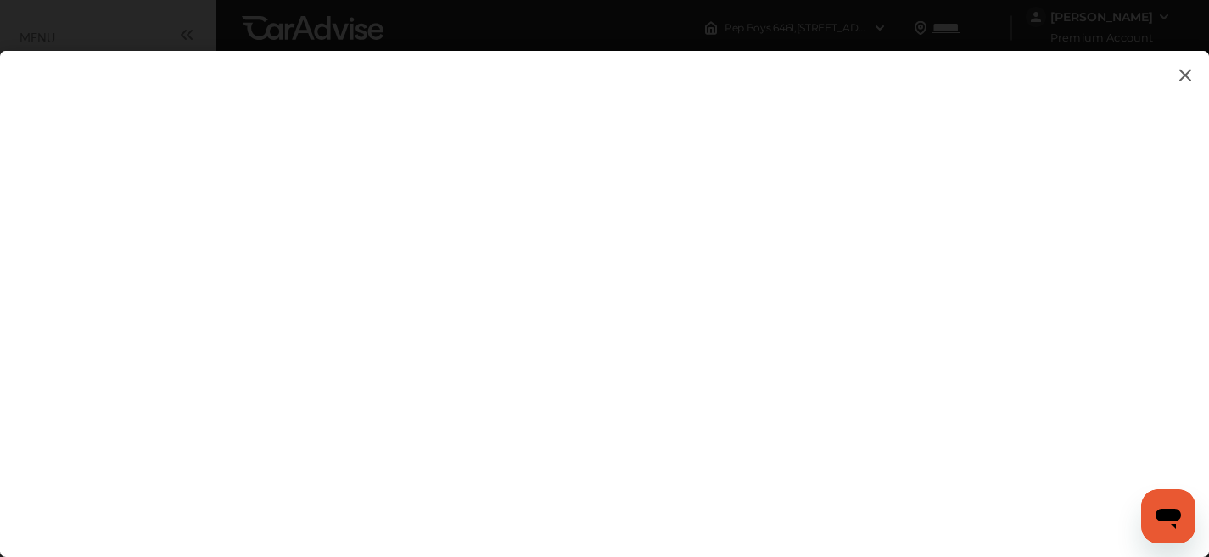
click at [1184, 75] on img at bounding box center [1185, 74] width 20 height 21
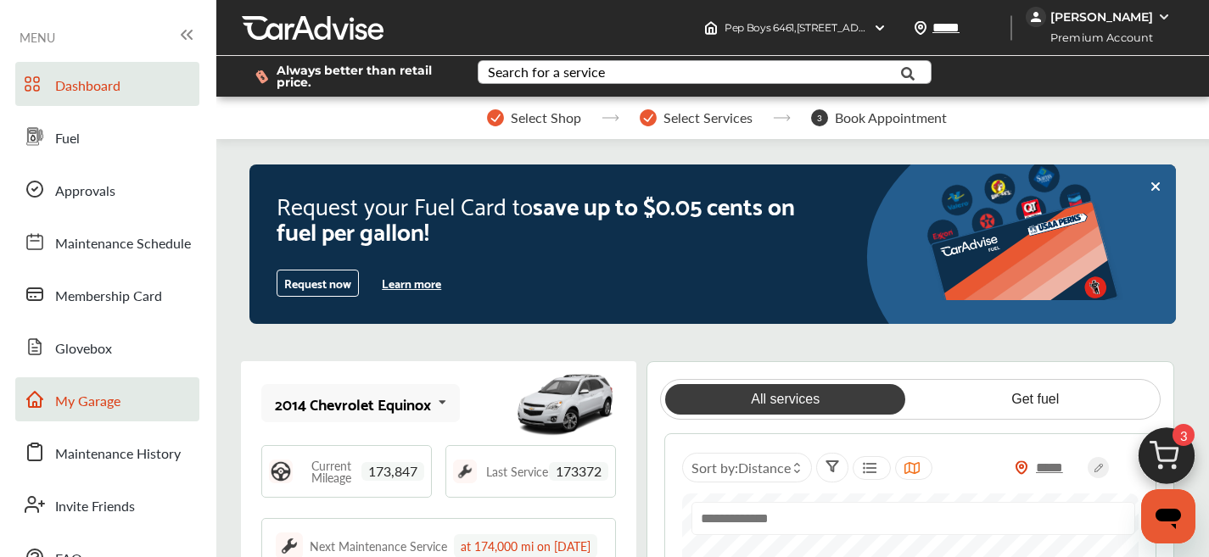
click at [103, 405] on span "My Garage" at bounding box center [87, 402] width 65 height 22
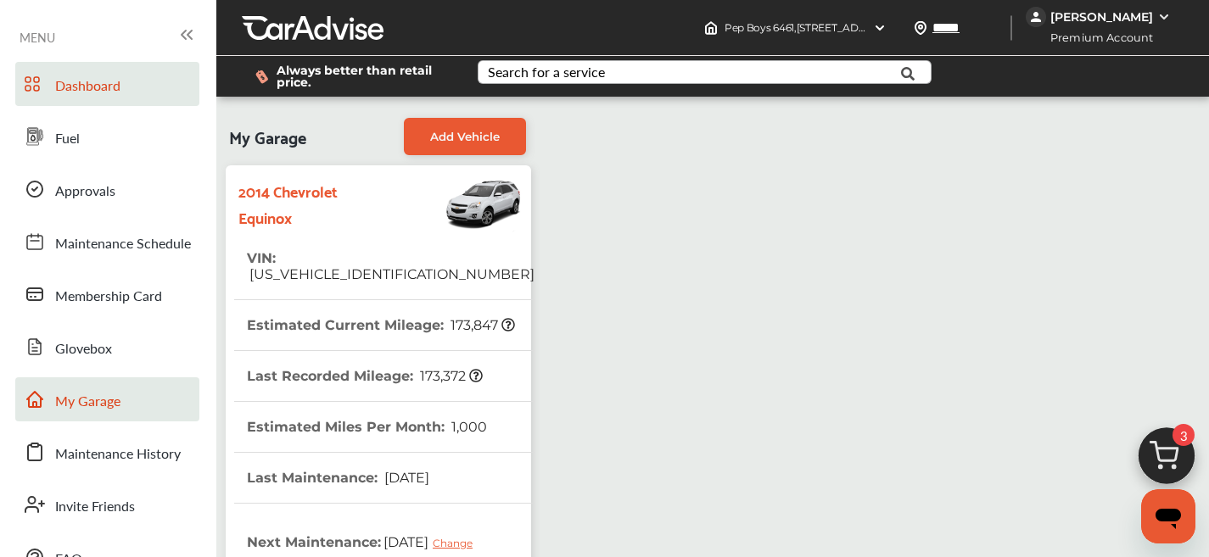
click at [69, 92] on span "Dashboard" at bounding box center [87, 86] width 65 height 22
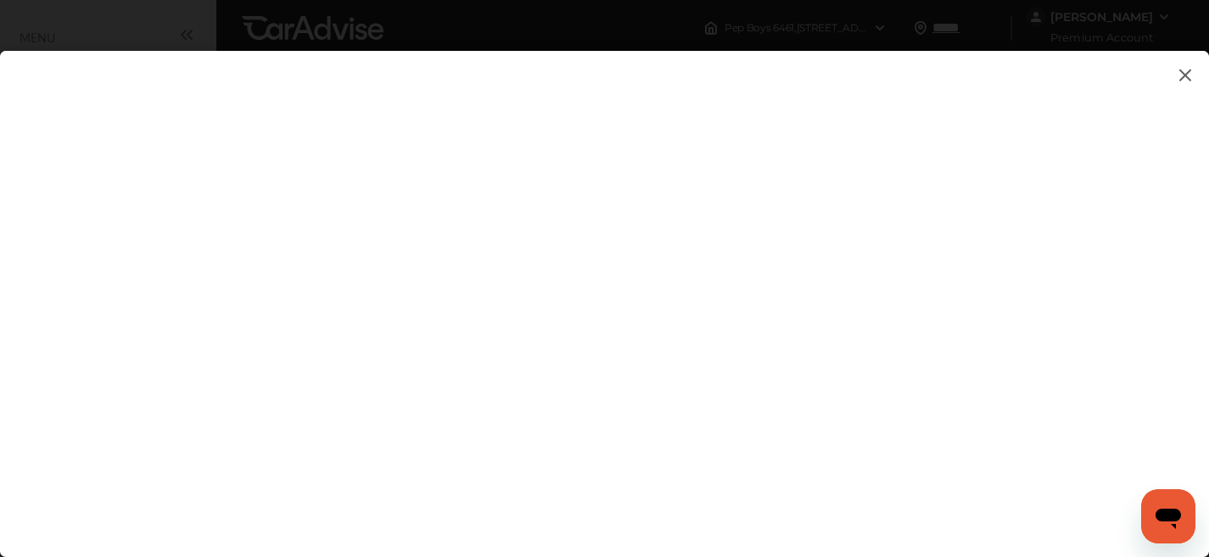
click at [1180, 75] on img at bounding box center [1185, 74] width 20 height 21
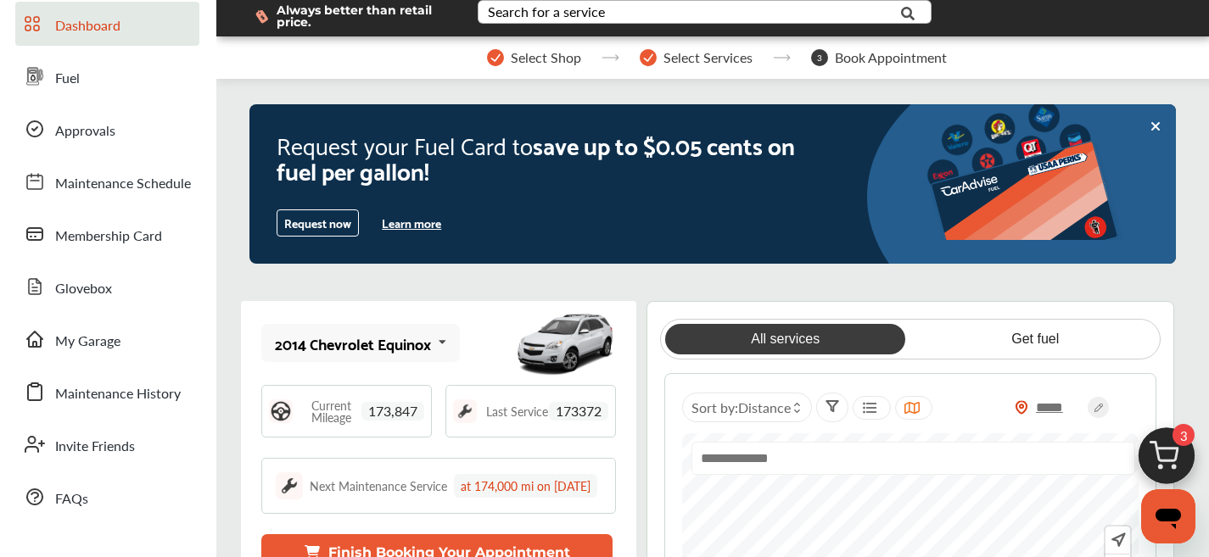
scroll to position [225, 0]
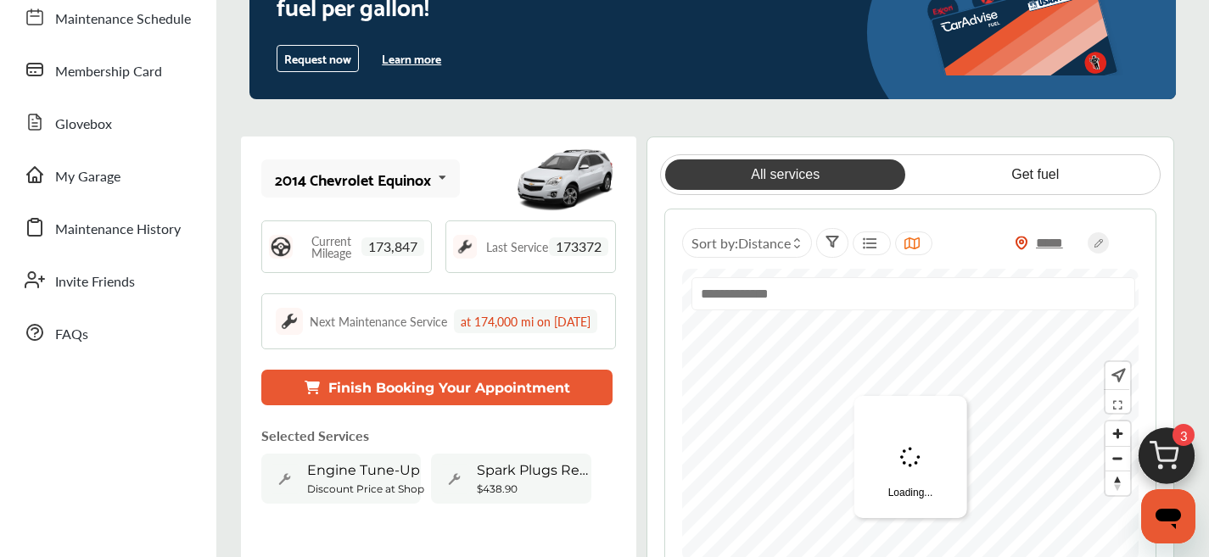
click at [559, 426] on div "2014 Chevrolet Equinox 2014 Chevrolet Equinox Current Mileage 173,847 Last Serv…" at bounding box center [438, 367] width 395 height 461
click at [562, 405] on button "Finish Booking Your Appointment" at bounding box center [436, 388] width 351 height 36
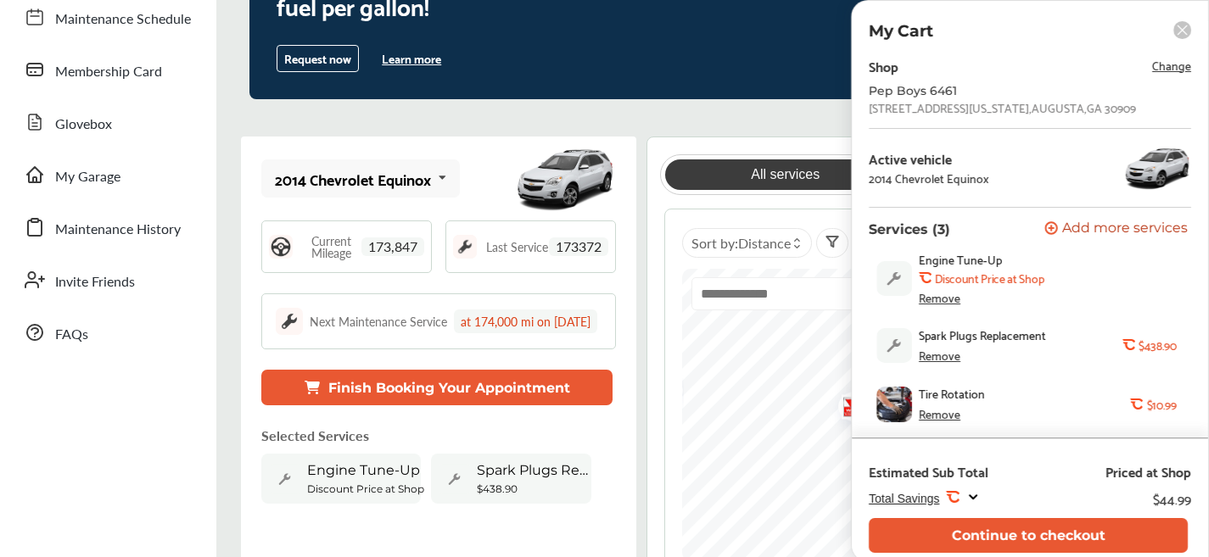
click at [938, 358] on div "Remove" at bounding box center [940, 356] width 42 height 14
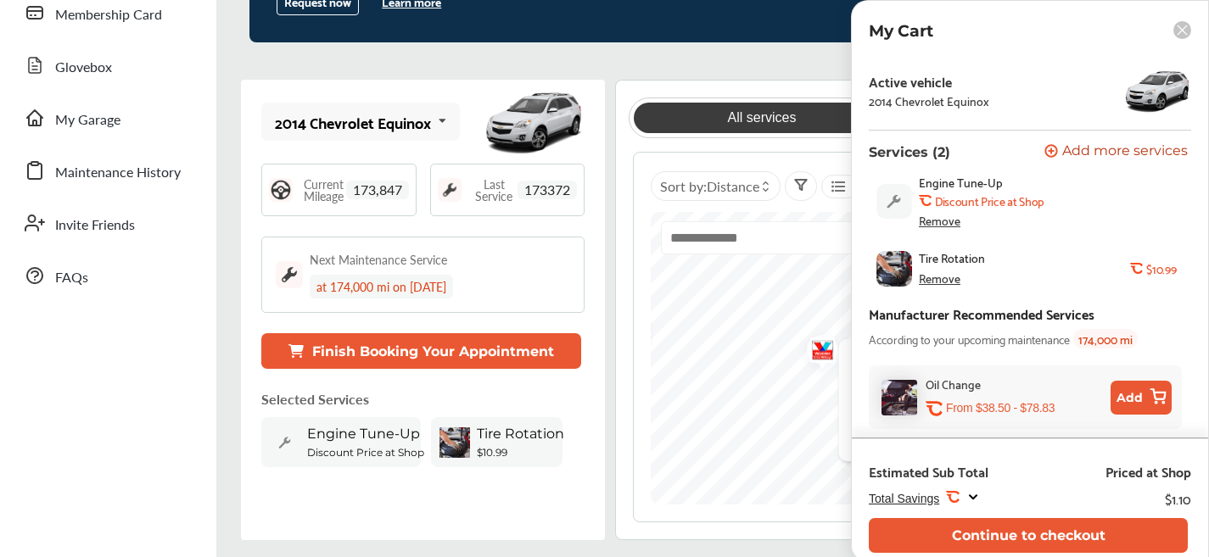
scroll to position [440, 0]
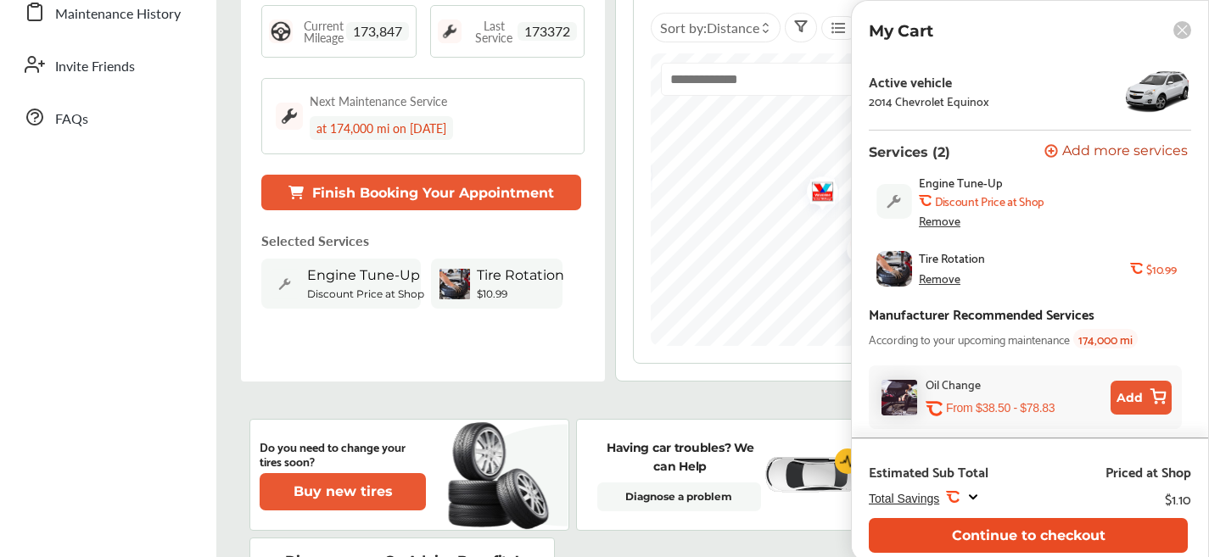
click at [1082, 541] on button "Continue to checkout" at bounding box center [1028, 535] width 319 height 35
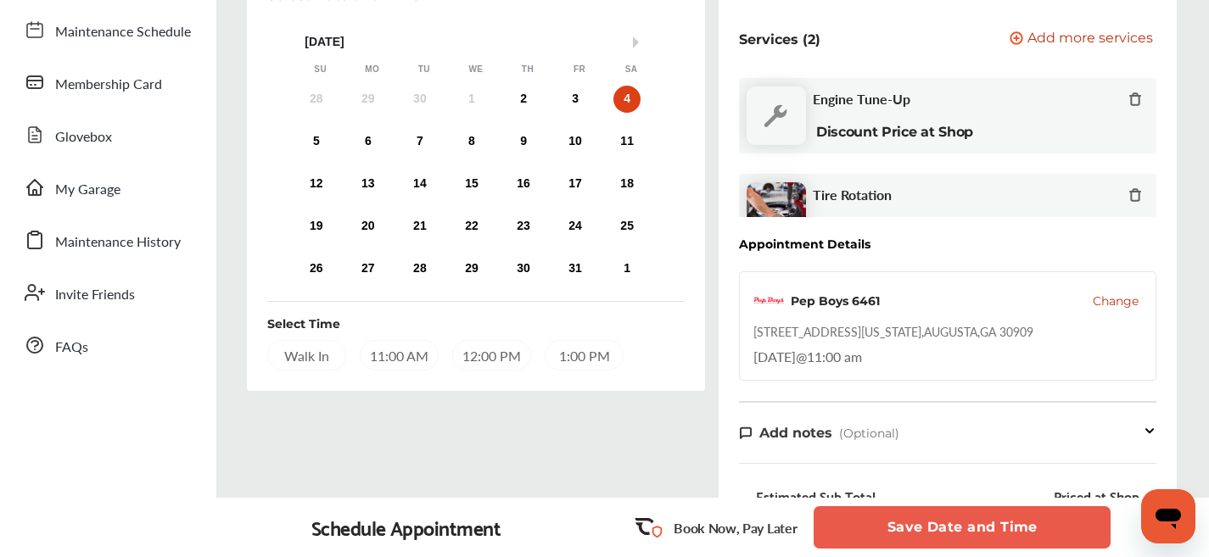
scroll to position [277, 0]
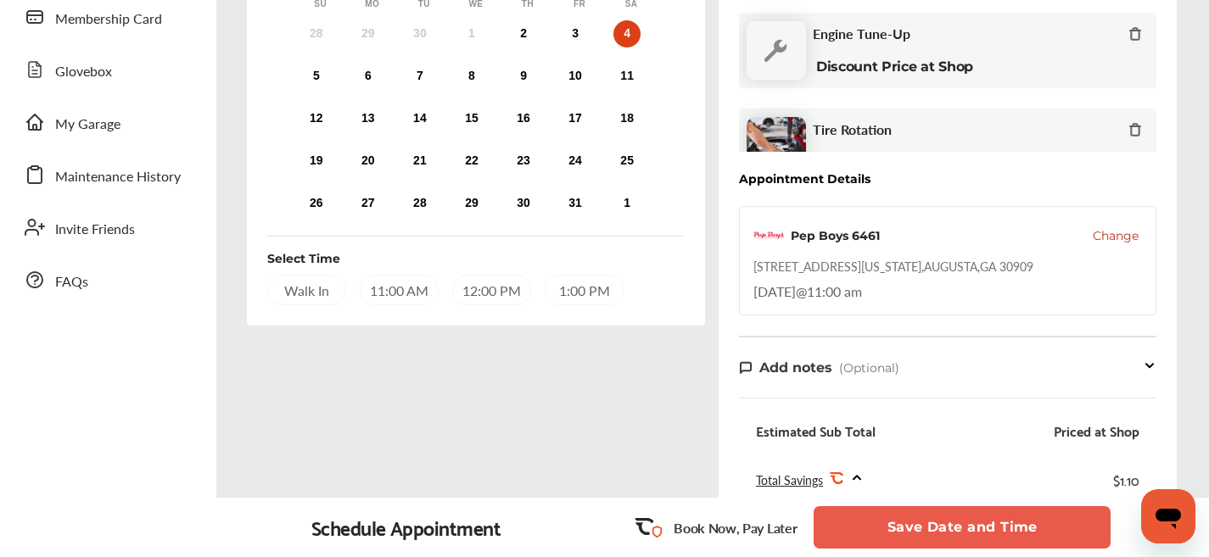
click at [404, 300] on div "11:00 AM" at bounding box center [399, 290] width 79 height 31
click at [961, 530] on button "Save Date and Time" at bounding box center [961, 527] width 297 height 42
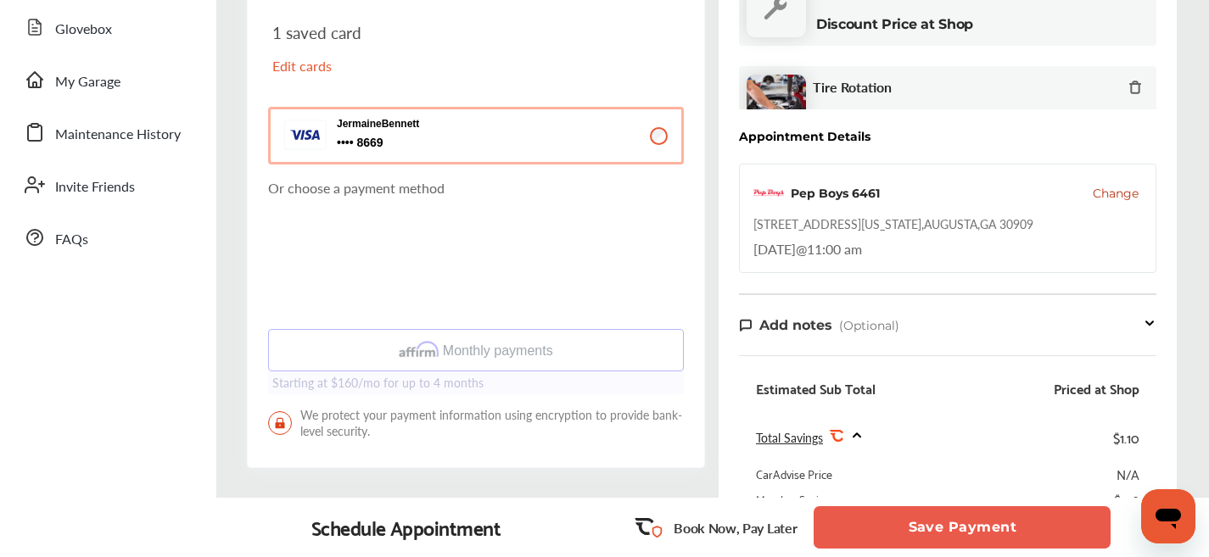
scroll to position [541, 0]
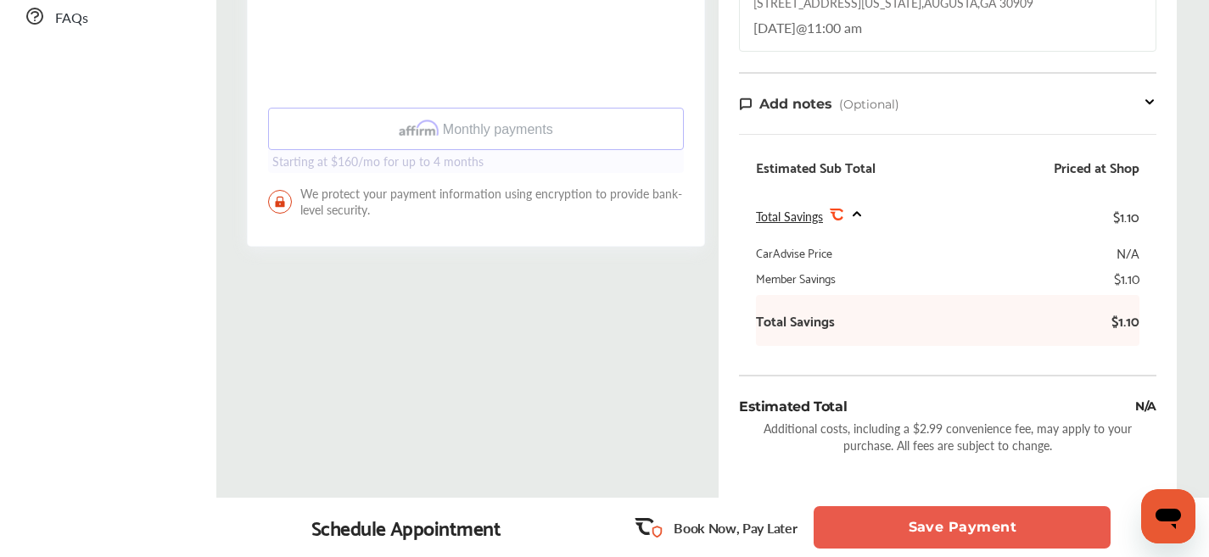
click at [1037, 527] on button "Save Payment" at bounding box center [961, 527] width 297 height 42
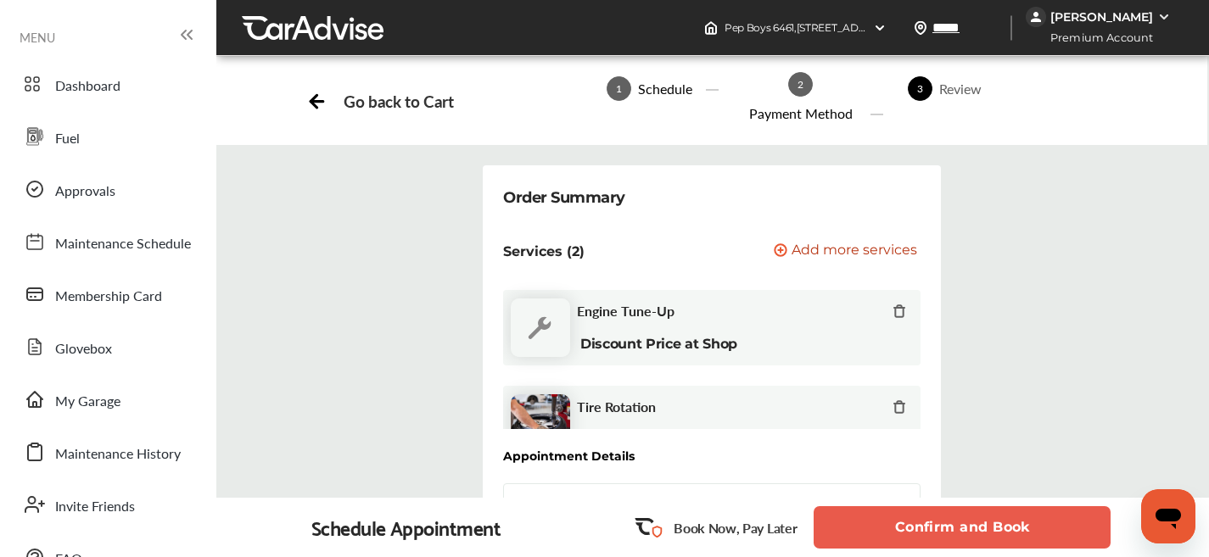
click at [1036, 523] on button "Confirm and Book" at bounding box center [961, 527] width 297 height 42
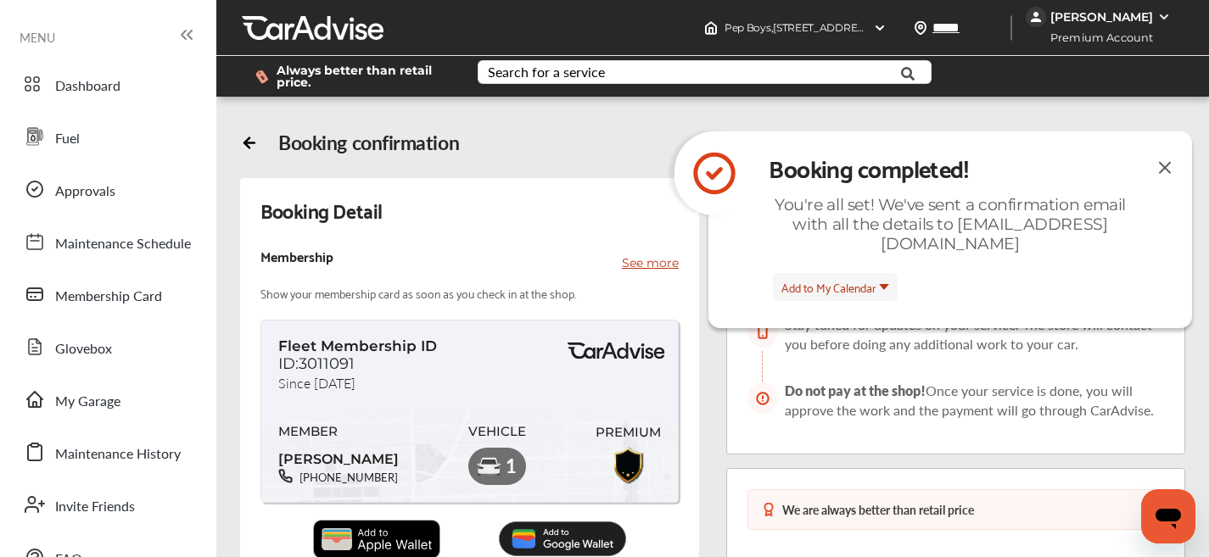
click at [1163, 170] on img at bounding box center [1164, 167] width 20 height 21
